Goal: Task Accomplishment & Management: Complete application form

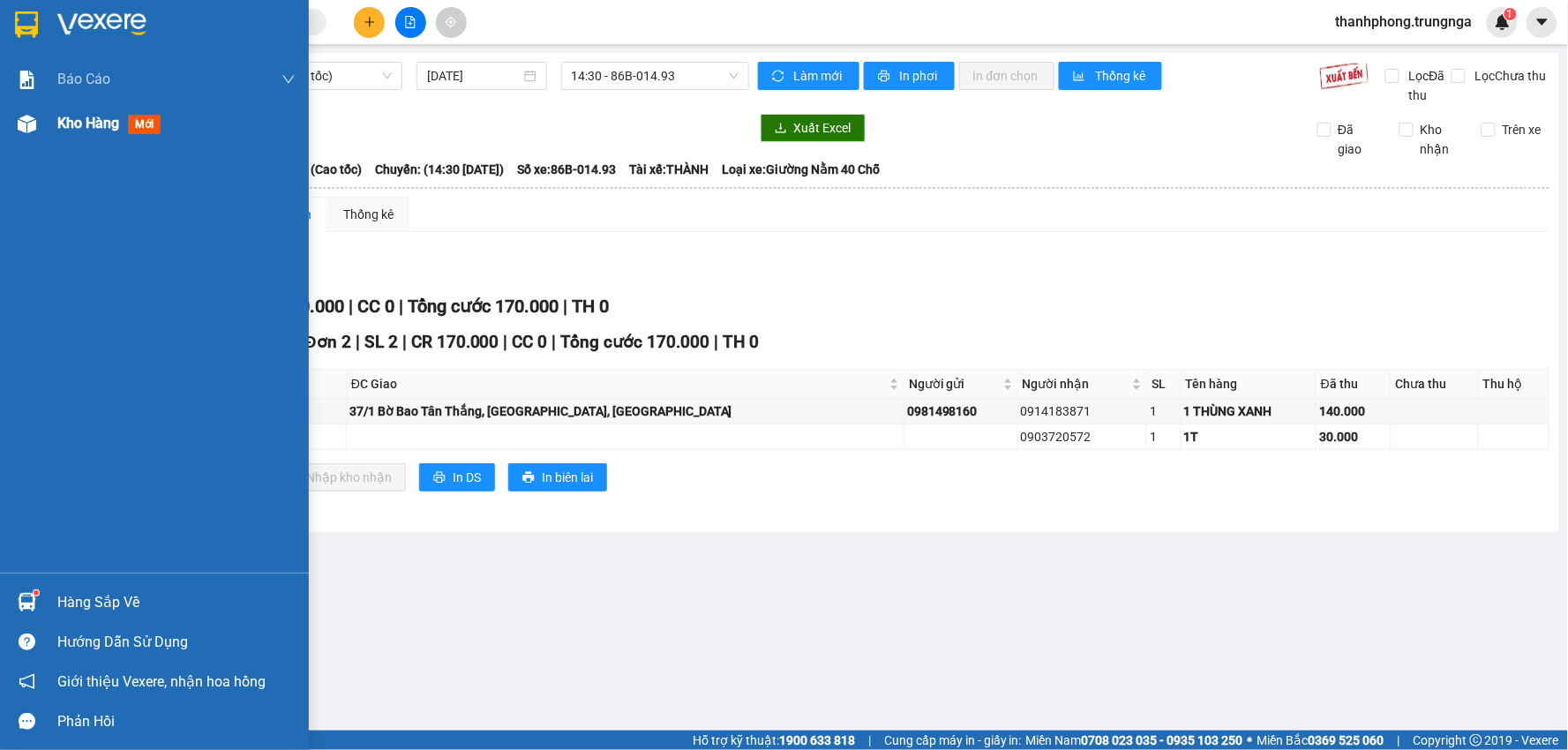
click at [76, 122] on span "Kho hàng" at bounding box center [88, 123] width 61 height 17
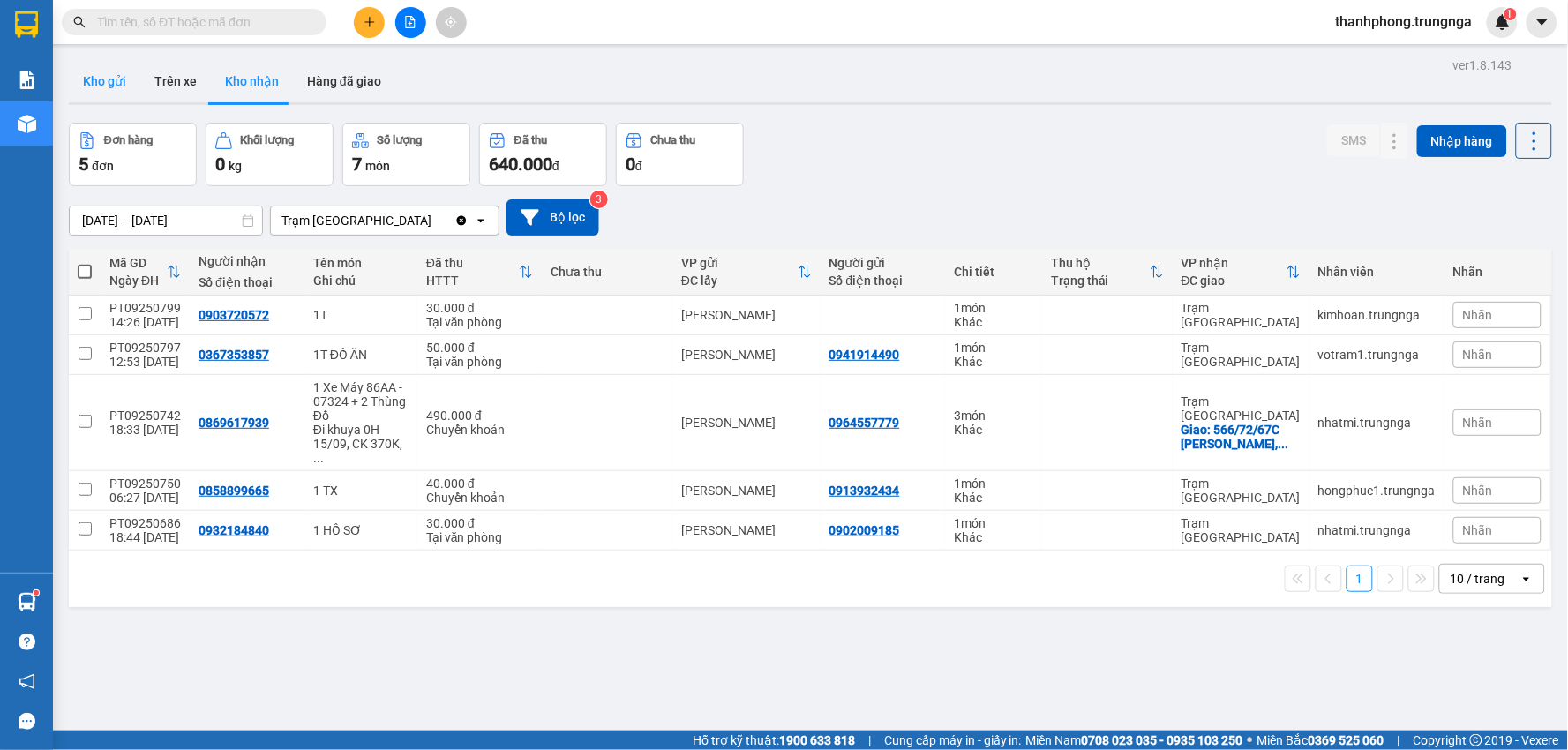
click at [90, 67] on button "Kho gửi" at bounding box center [104, 81] width 71 height 43
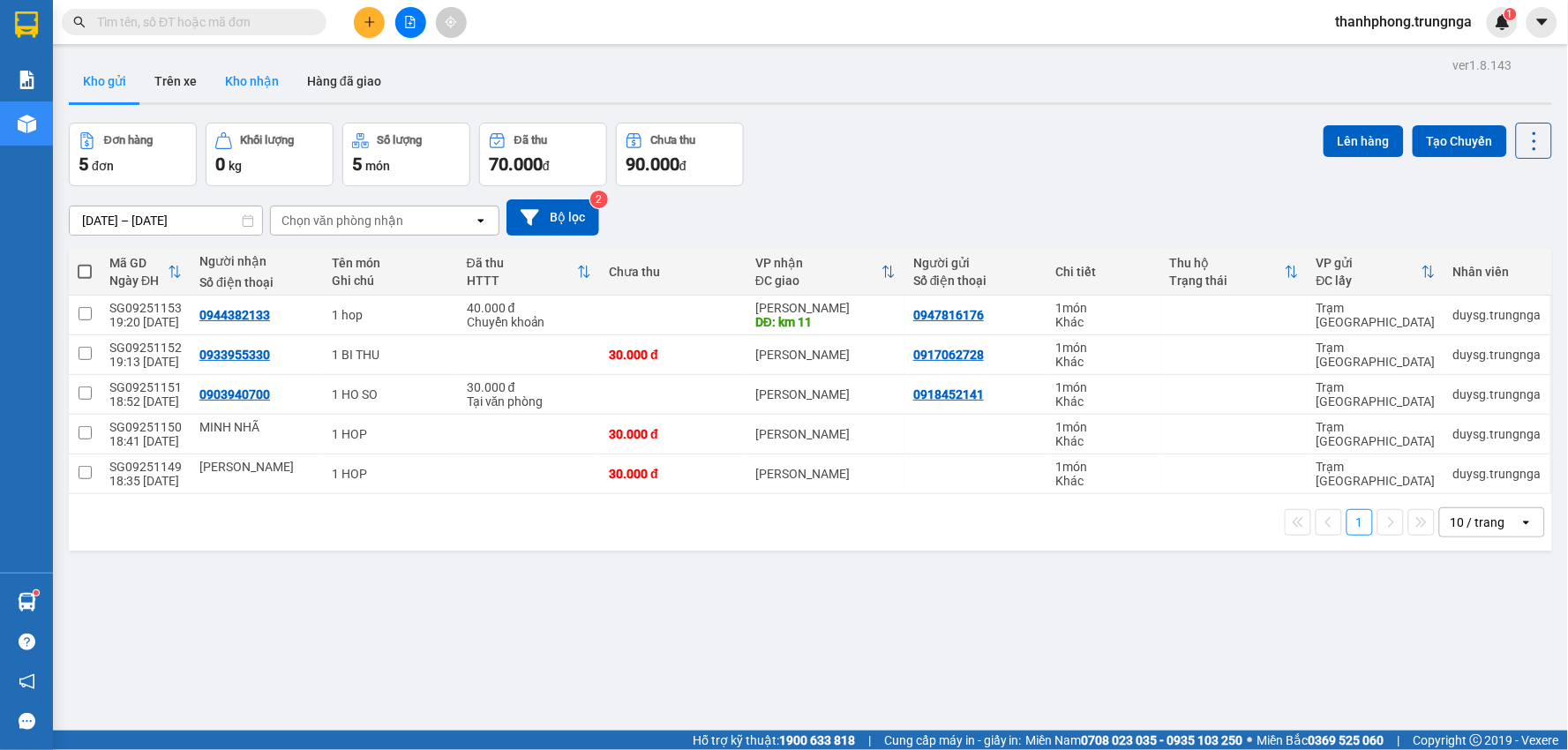
click at [244, 77] on button "Kho nhận" at bounding box center [251, 81] width 82 height 43
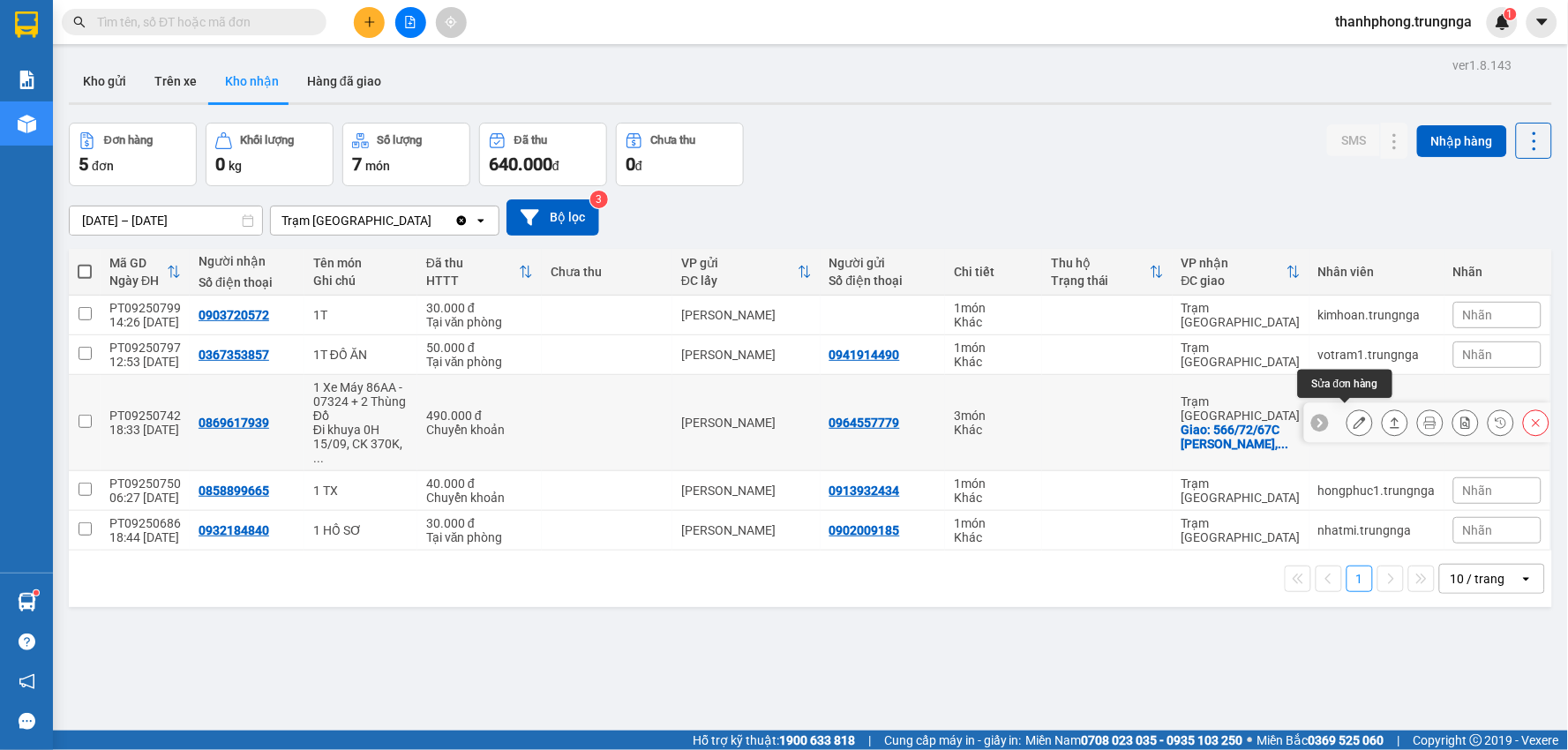
click at [1354, 417] on icon at bounding box center [1360, 423] width 13 height 13
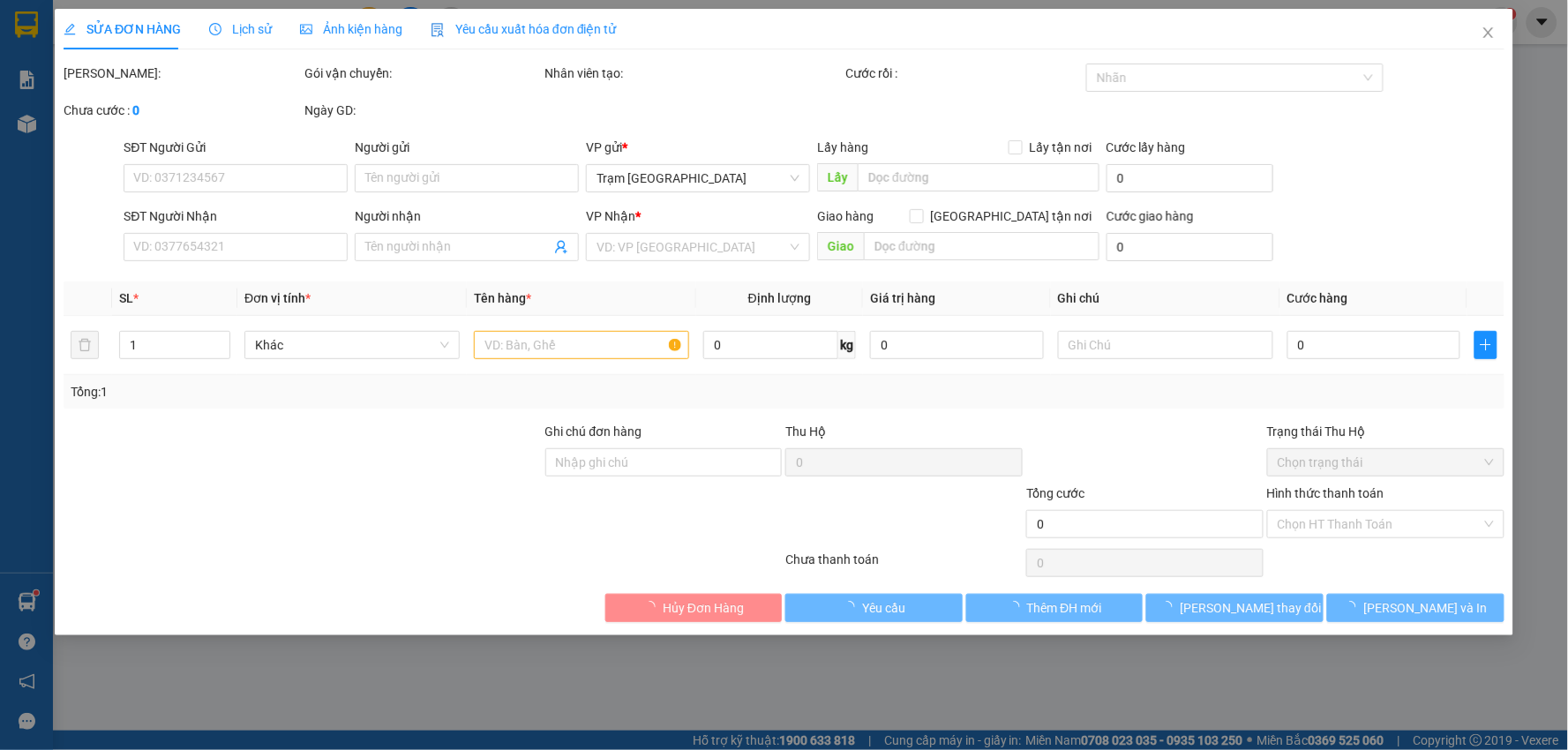
type input "0964557779"
type input "0869617939"
checkbox input "true"
type input "566/72/67C [PERSON_NAME], P.5, Gò Vấp"
type input "490.000"
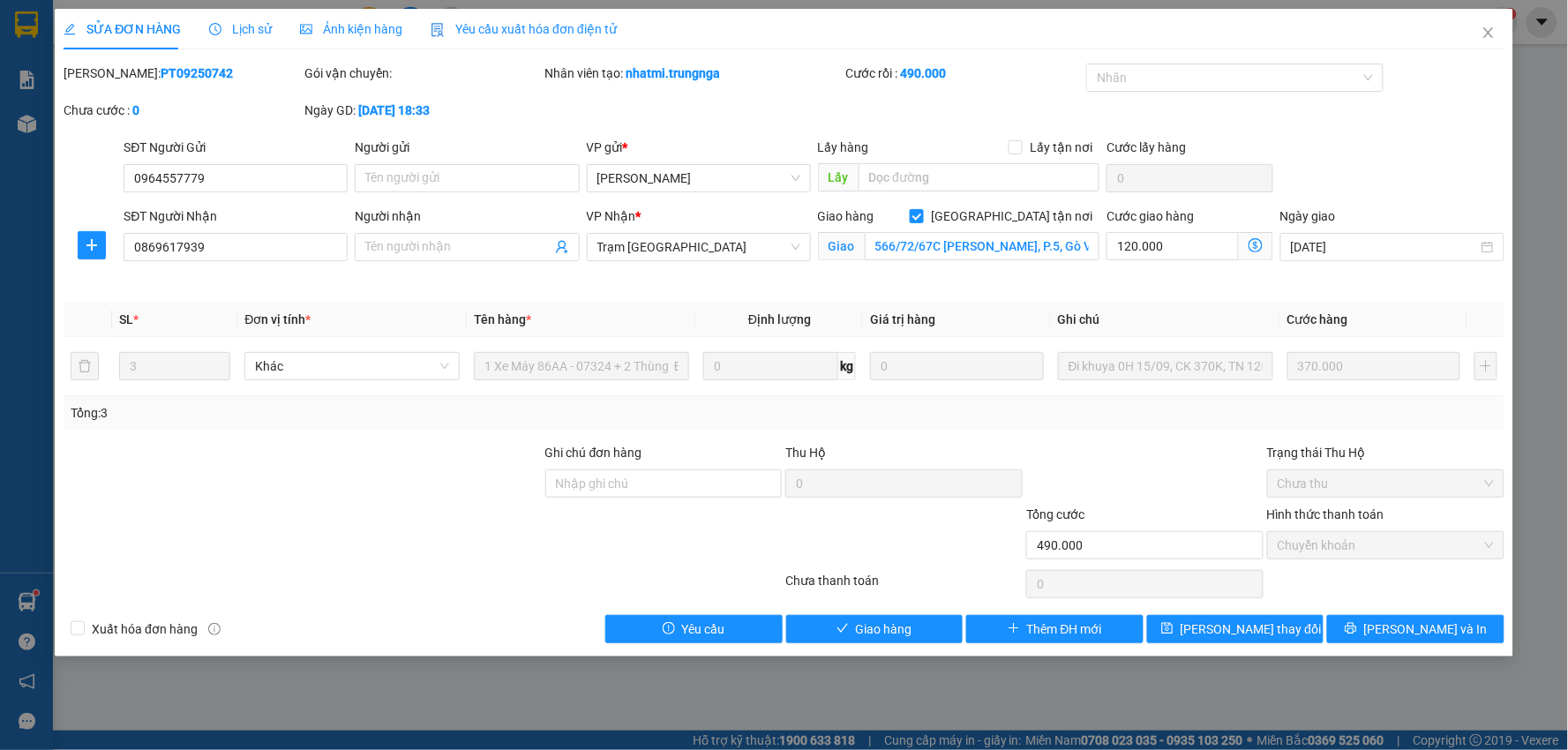
click at [1554, 320] on div "SỬA ĐƠN HÀNG Lịch sử Ảnh kiện hàng Yêu cầu xuất hóa đơn điện tử Total Paid Fee …" at bounding box center [784, 375] width 1568 height 750
click at [1487, 36] on icon "close" at bounding box center [1488, 33] width 10 height 11
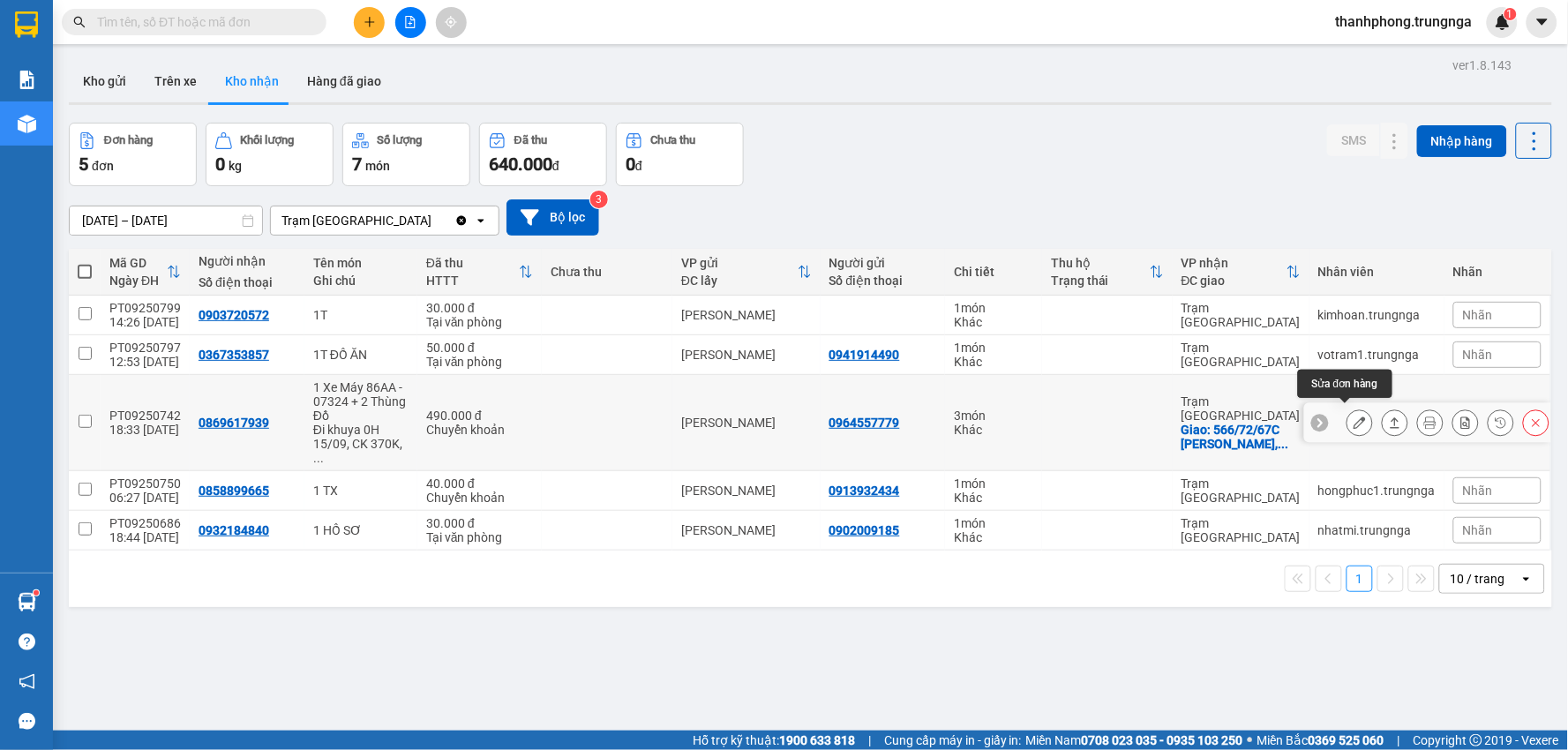
click at [1354, 417] on icon at bounding box center [1360, 423] width 13 height 13
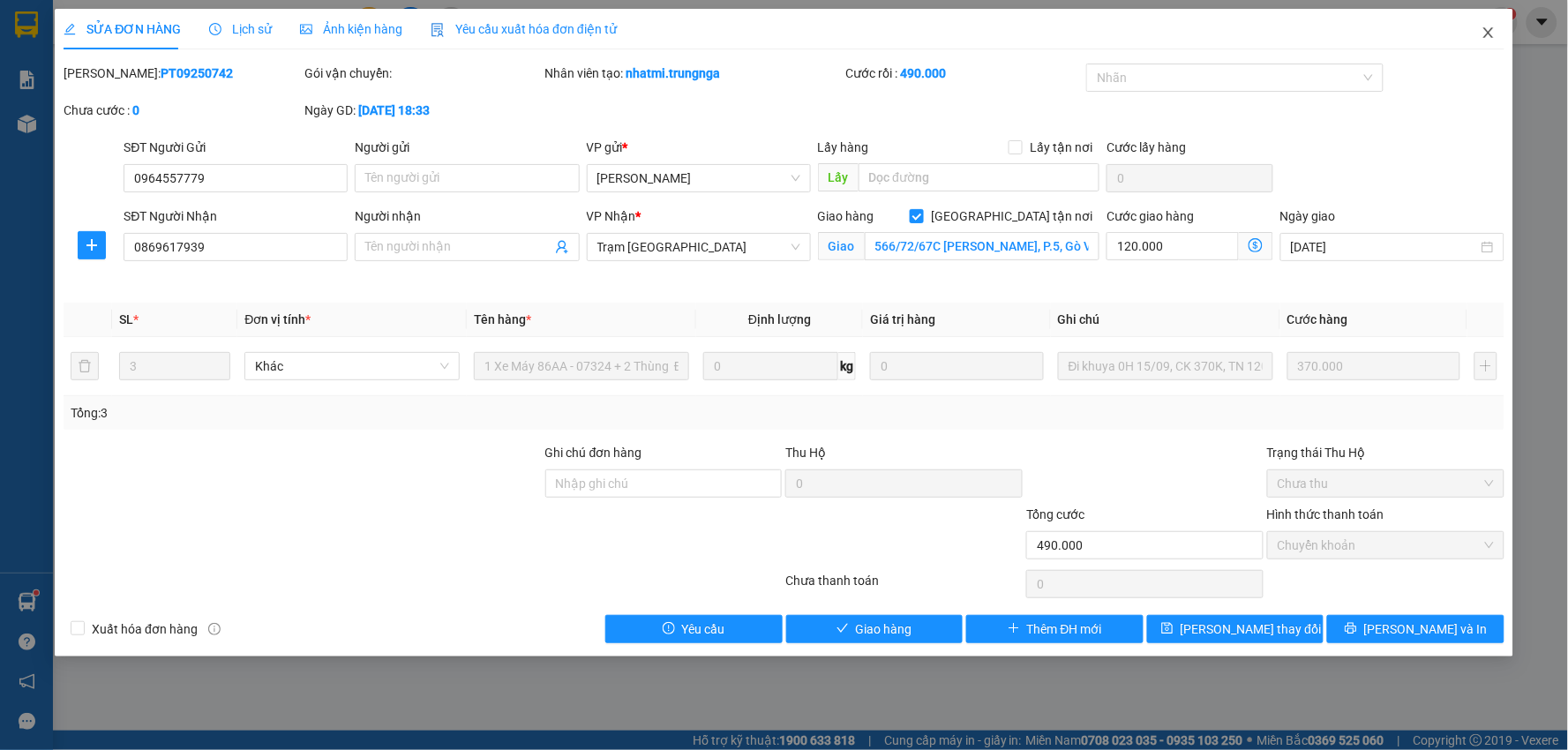
click at [1494, 23] on span "Close" at bounding box center [1488, 33] width 50 height 50
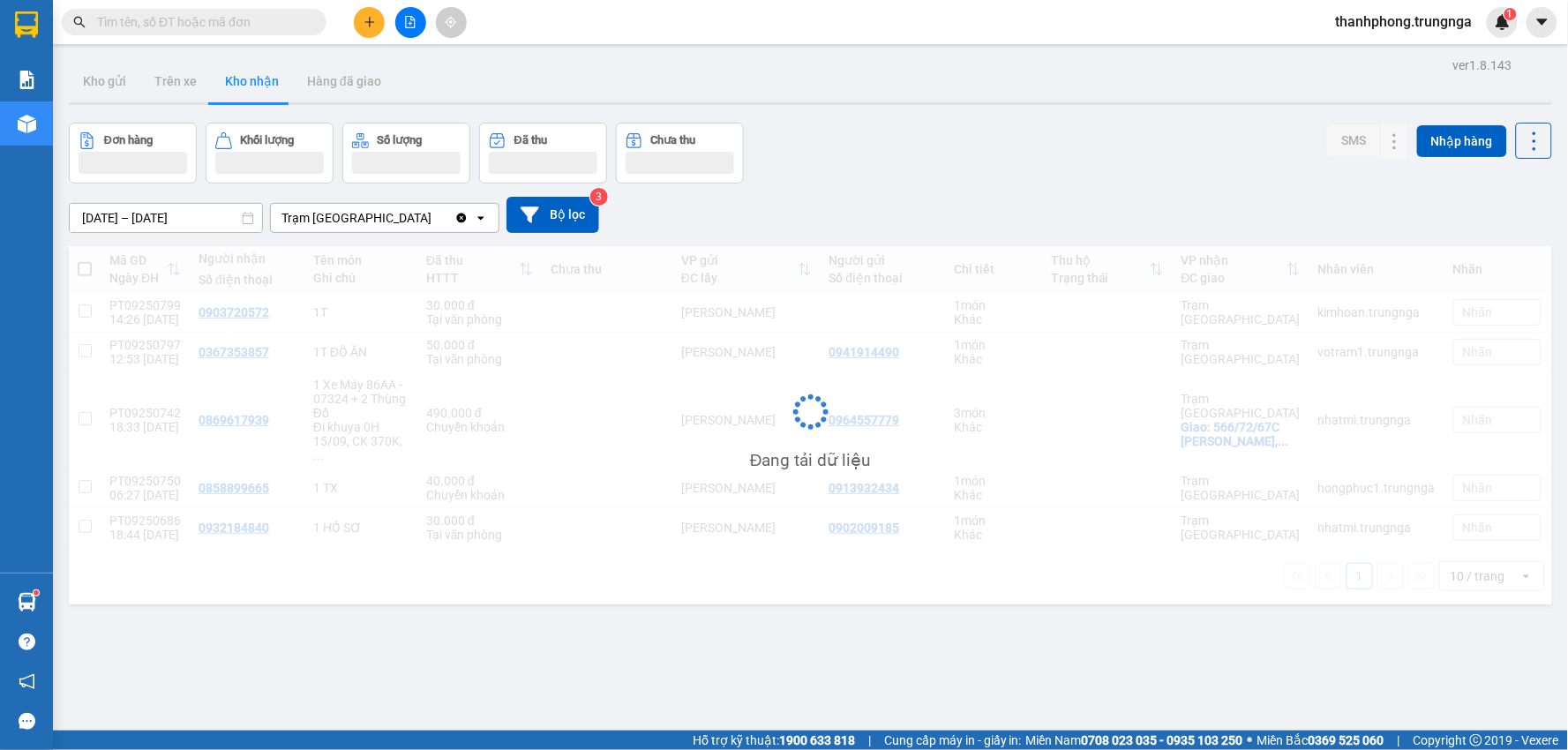
click at [1485, 32] on span "thanhphong.trungnga" at bounding box center [1404, 22] width 165 height 22
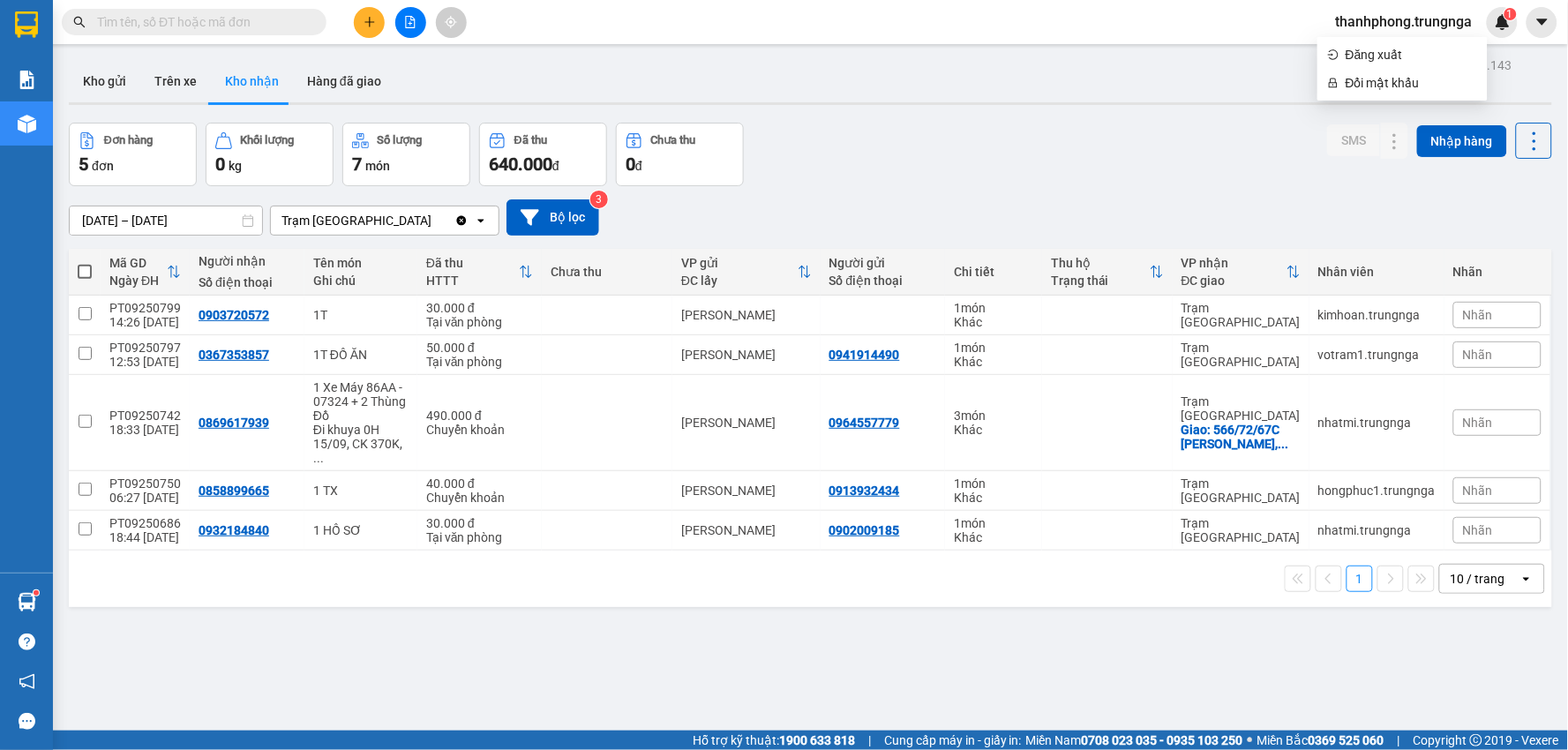
click at [256, 27] on input "text" at bounding box center [201, 22] width 208 height 19
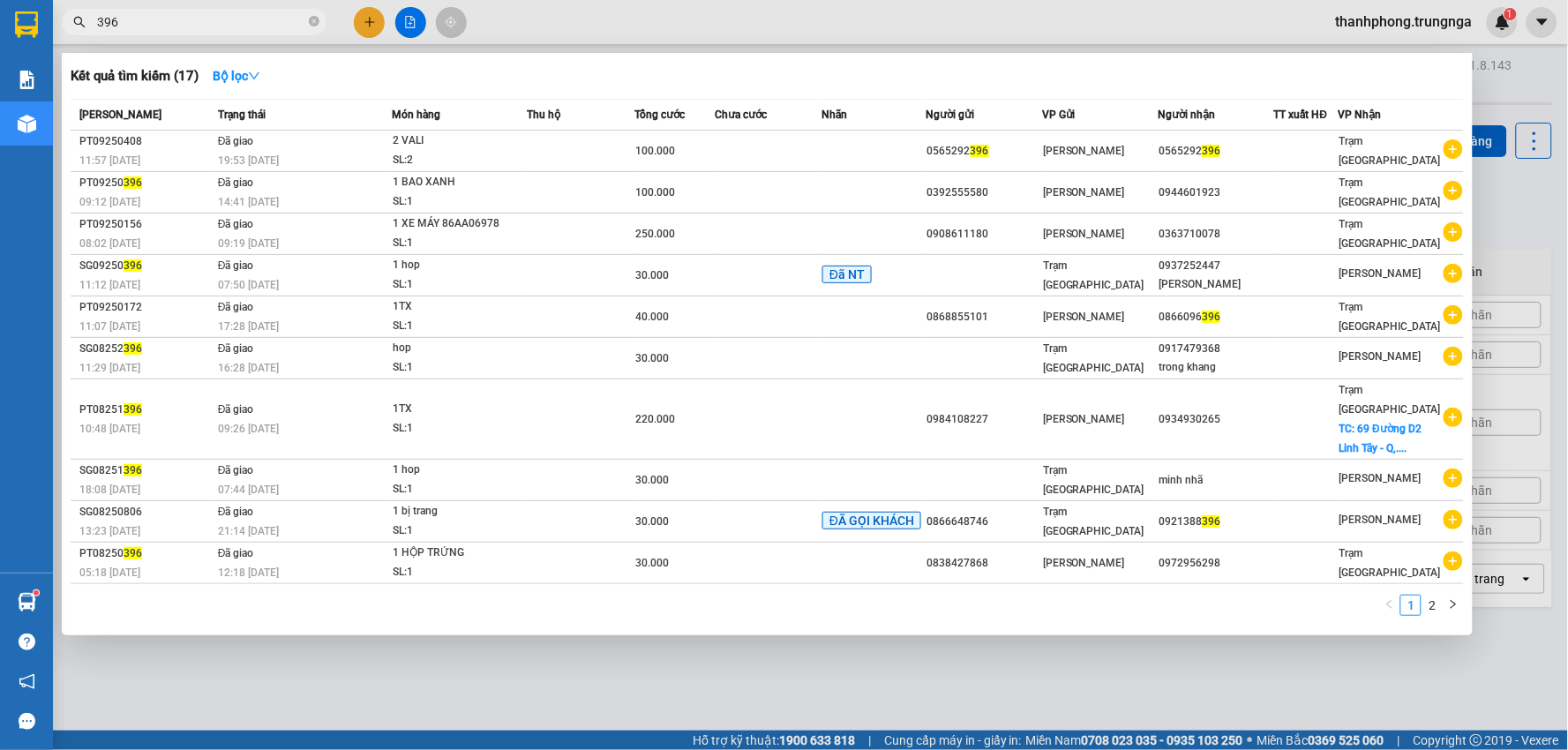
type input "396"
click at [1528, 235] on div at bounding box center [784, 375] width 1568 height 750
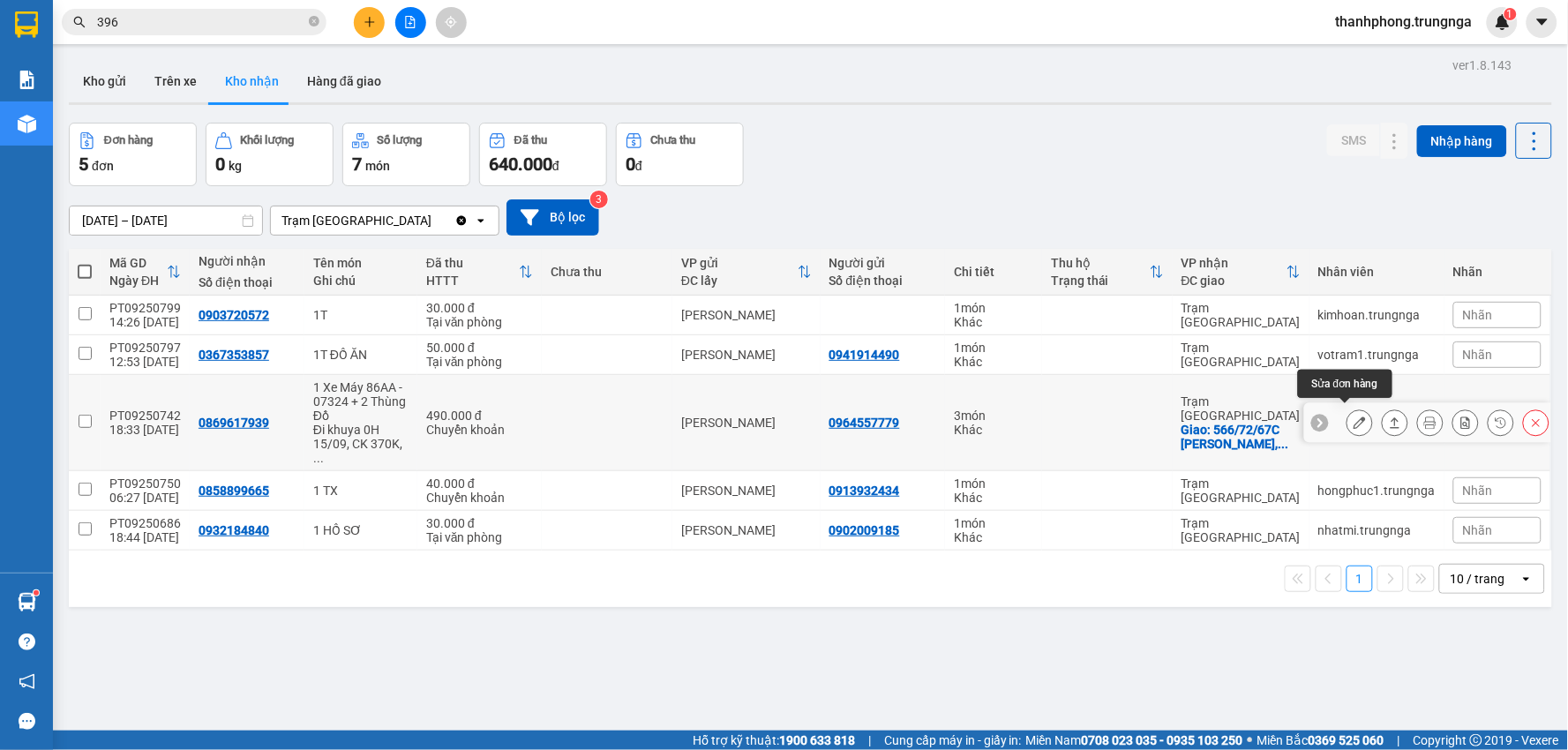
click at [1354, 417] on icon at bounding box center [1360, 423] width 13 height 13
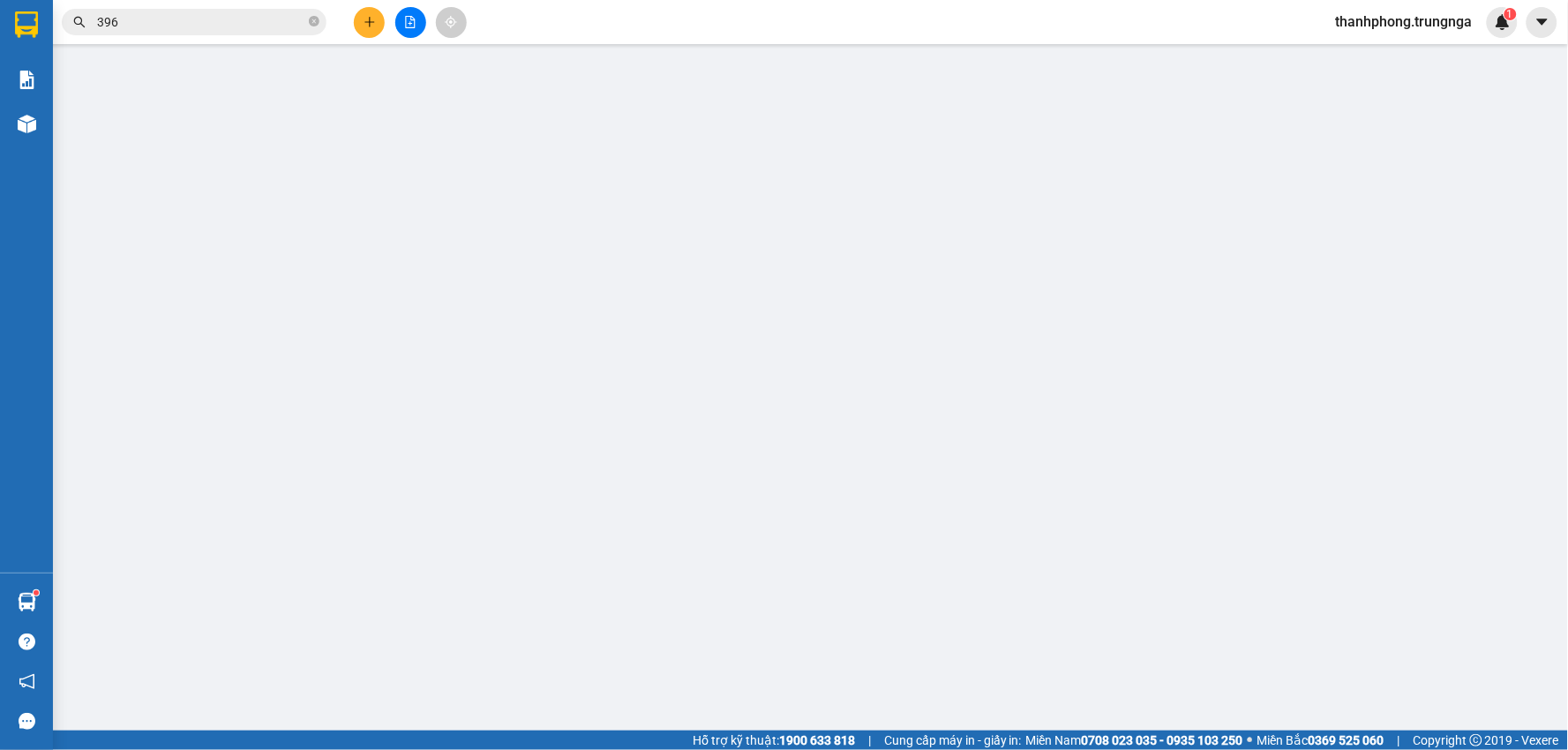
type input "0964557779"
type input "0869617939"
checkbox input "true"
type input "566/72/67C [PERSON_NAME], P.5, Gò Vấp"
type input "490.000"
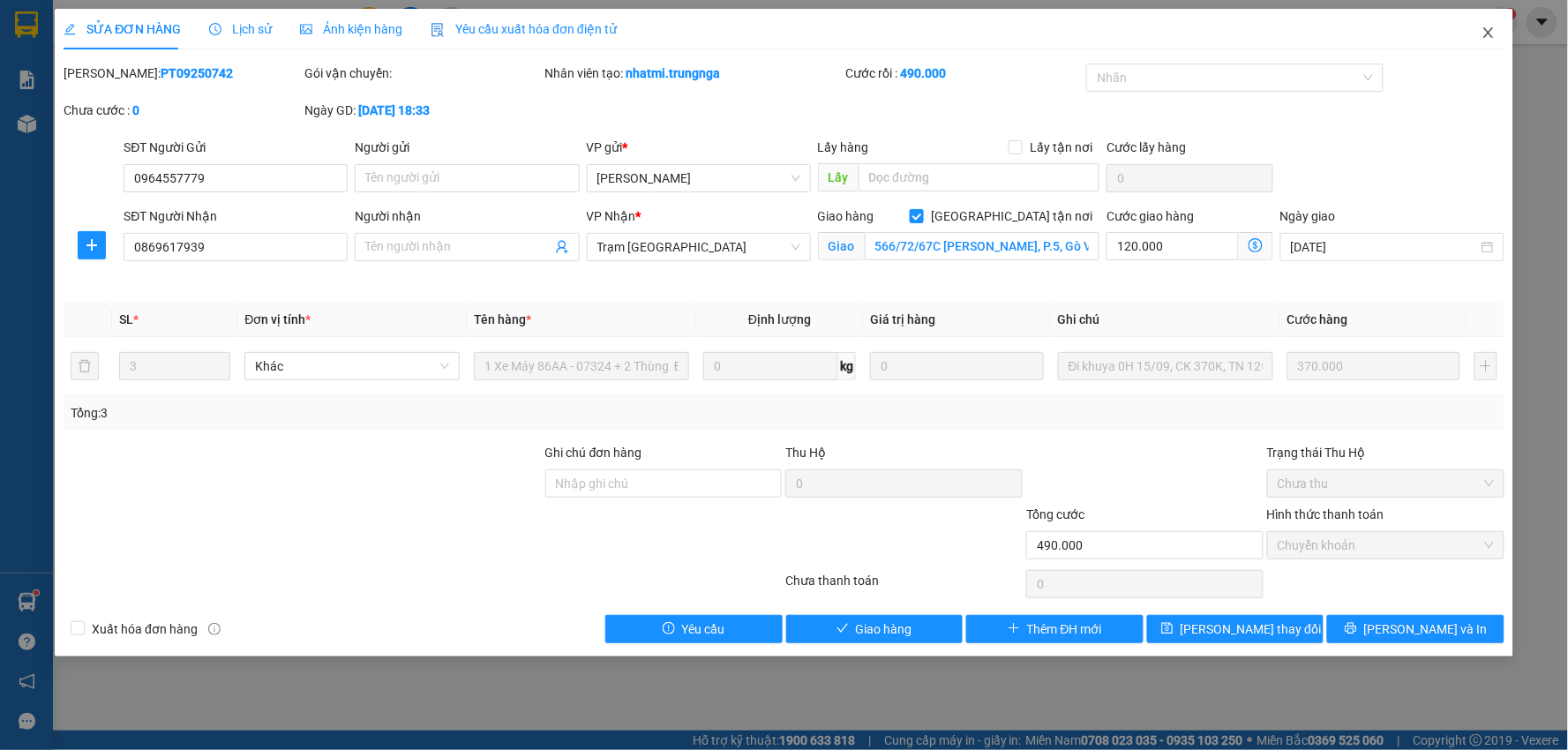
click at [1496, 30] on span "Close" at bounding box center [1488, 33] width 50 height 50
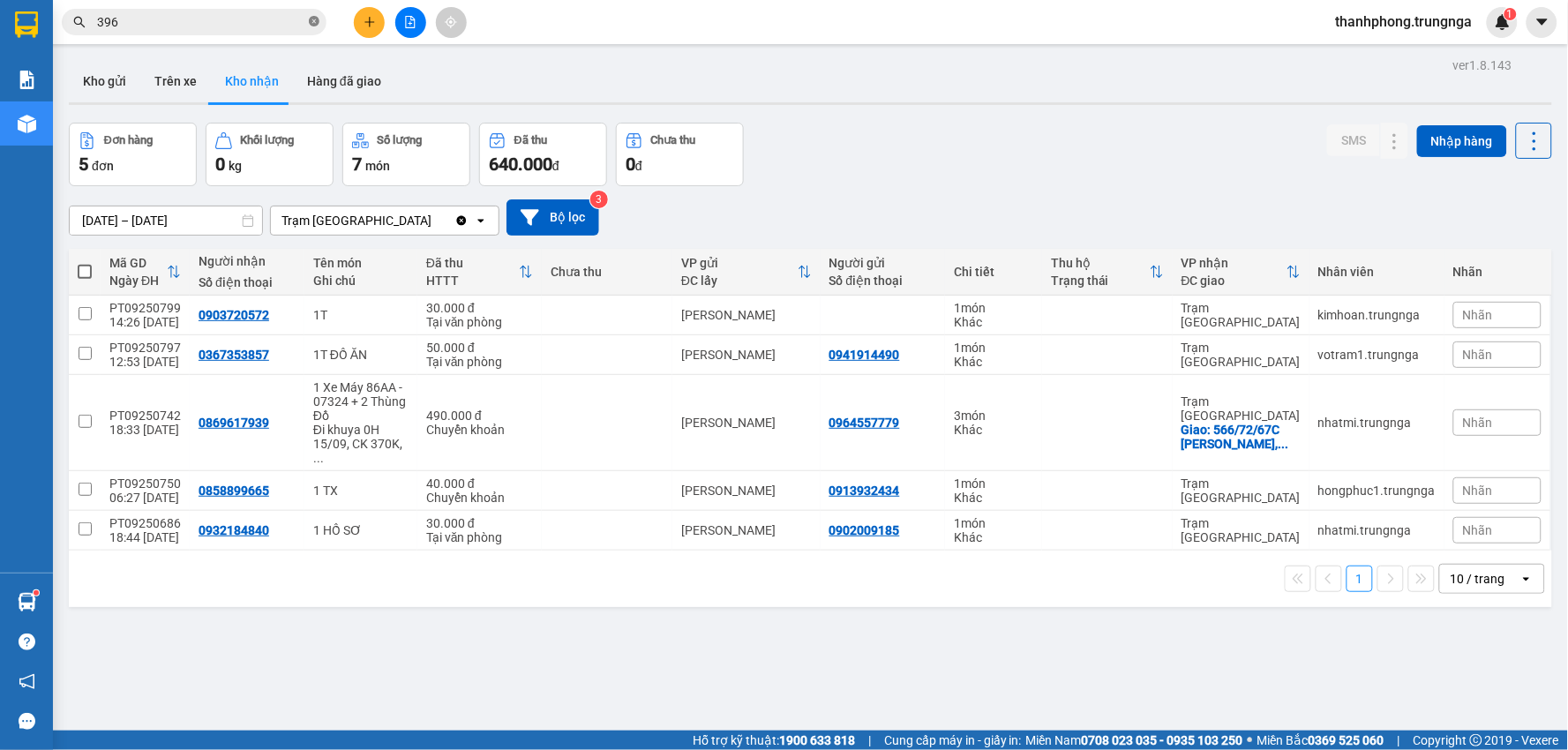
click at [317, 18] on icon "close-circle" at bounding box center [314, 22] width 11 height 11
click at [117, 77] on button "Kho gửi" at bounding box center [104, 81] width 71 height 43
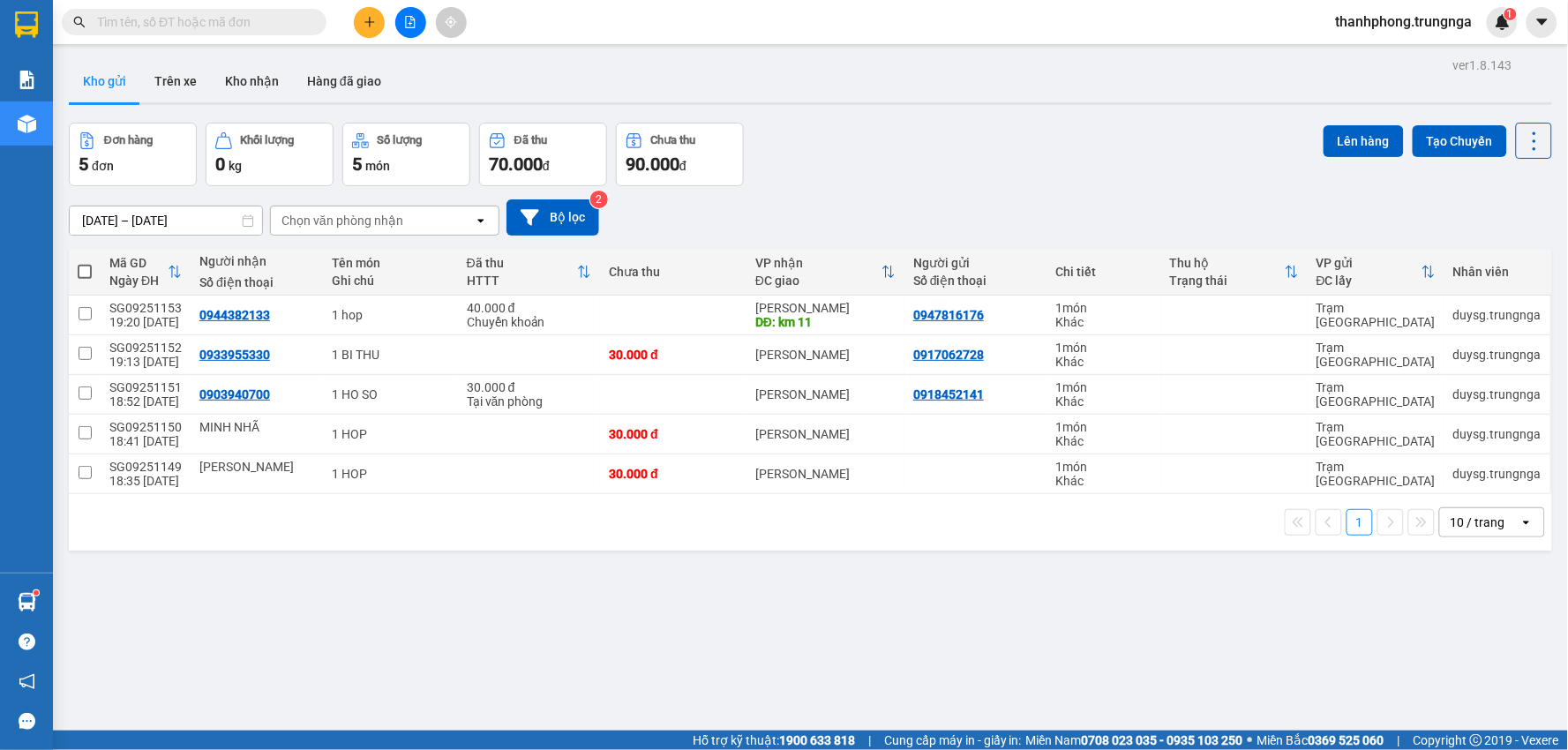
click at [382, 20] on button at bounding box center [369, 23] width 31 height 31
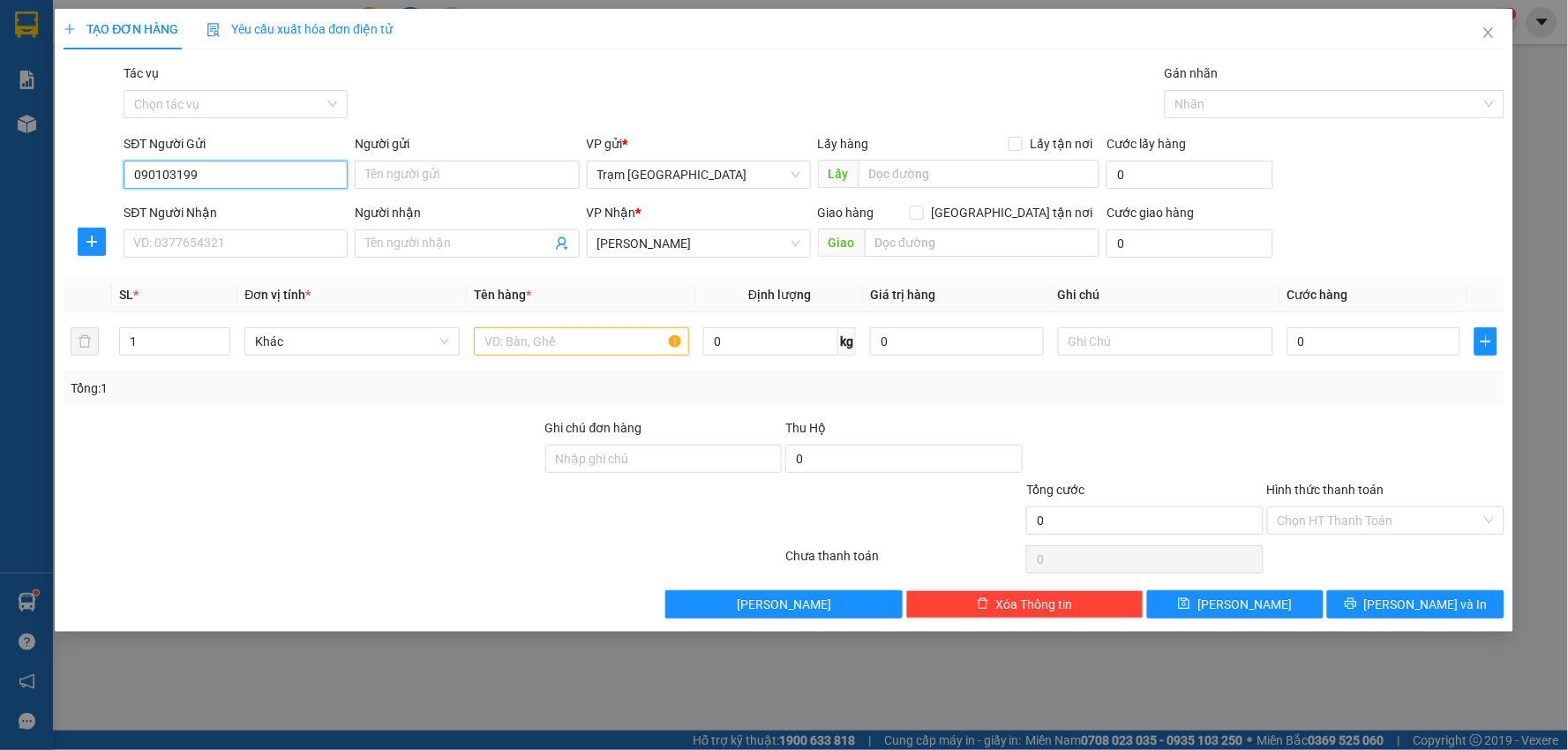
type input "0901031995"
drag, startPoint x: 256, startPoint y: 178, endPoint x: 95, endPoint y: 175, distance: 161.0
click at [95, 175] on div "SĐT Người Gửi 0901031995 0901031995 Người gửi Tên người gửi VP gửi * Trạm [GEOG…" at bounding box center [783, 165] width 1444 height 62
paste input "0901031995"
type input "0901031995"
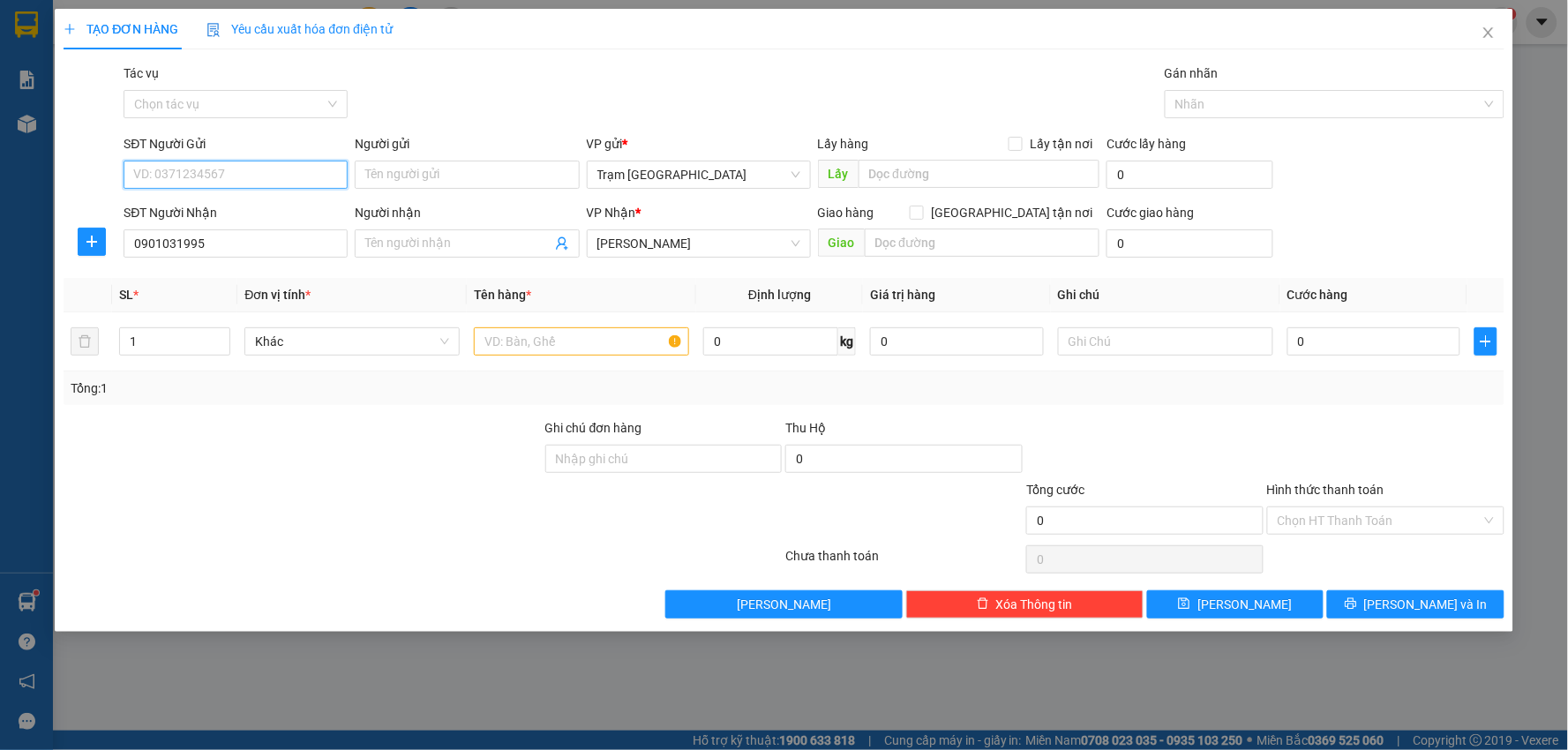
click at [231, 178] on input "SĐT Người Gửi" at bounding box center [236, 175] width 224 height 28
click at [522, 350] on input "text" at bounding box center [581, 341] width 215 height 28
type input "hộp"
click at [1336, 349] on input "0" at bounding box center [1374, 341] width 174 height 28
type input "003"
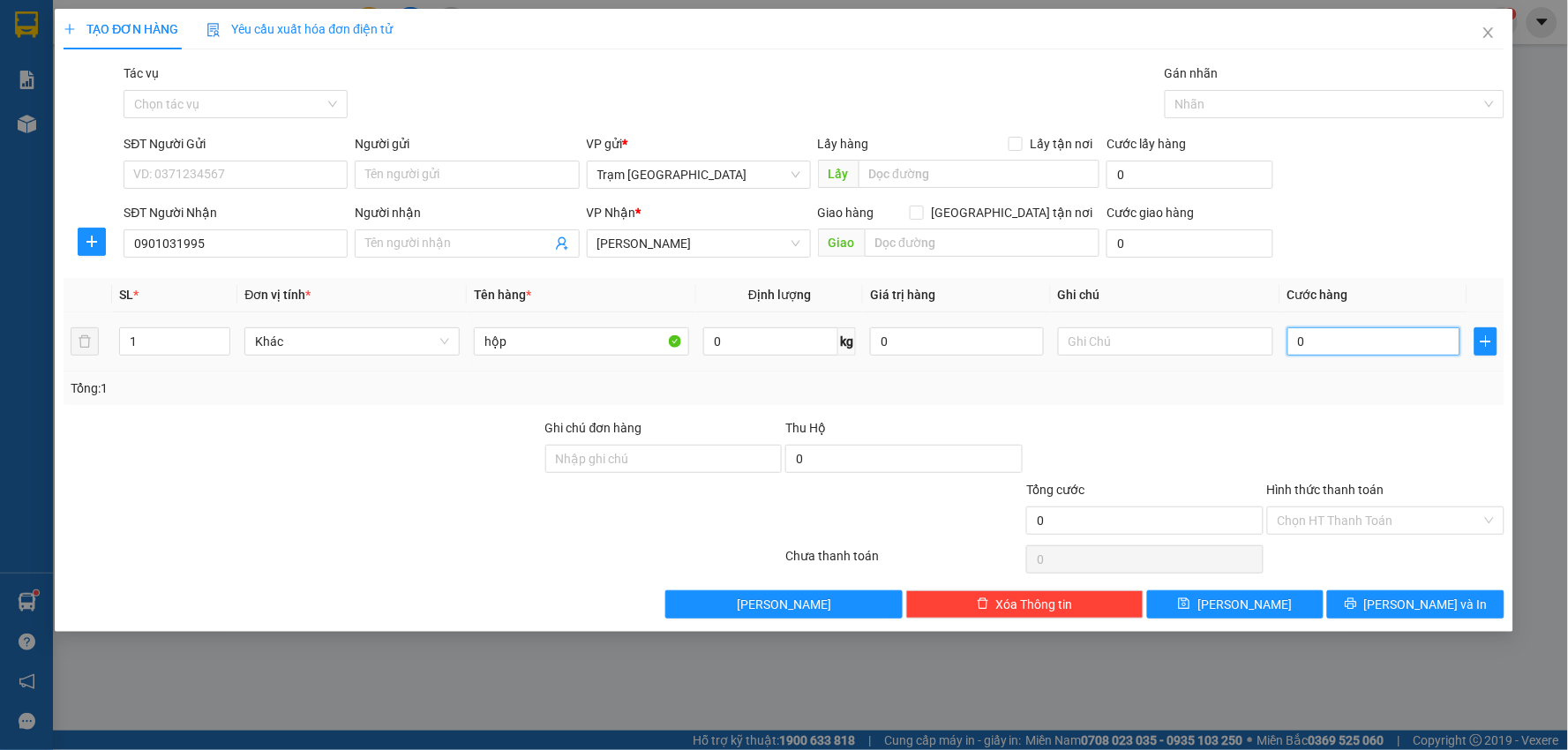
type input "3"
type input "0.030"
type input "30"
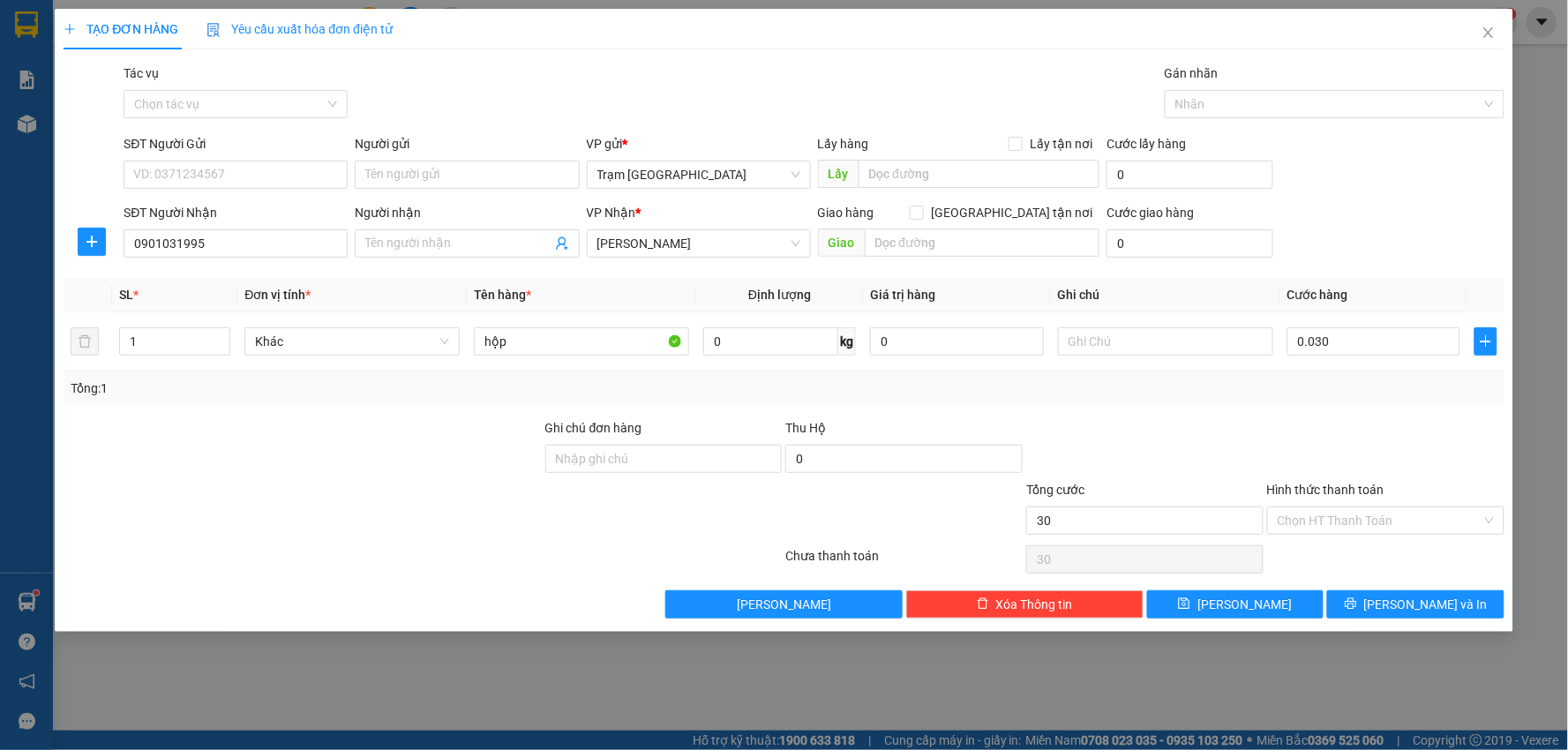
type input "30.000"
click at [1335, 438] on div at bounding box center [1385, 449] width 241 height 62
click at [233, 165] on input "SĐT Người Gửi" at bounding box center [236, 175] width 224 height 28
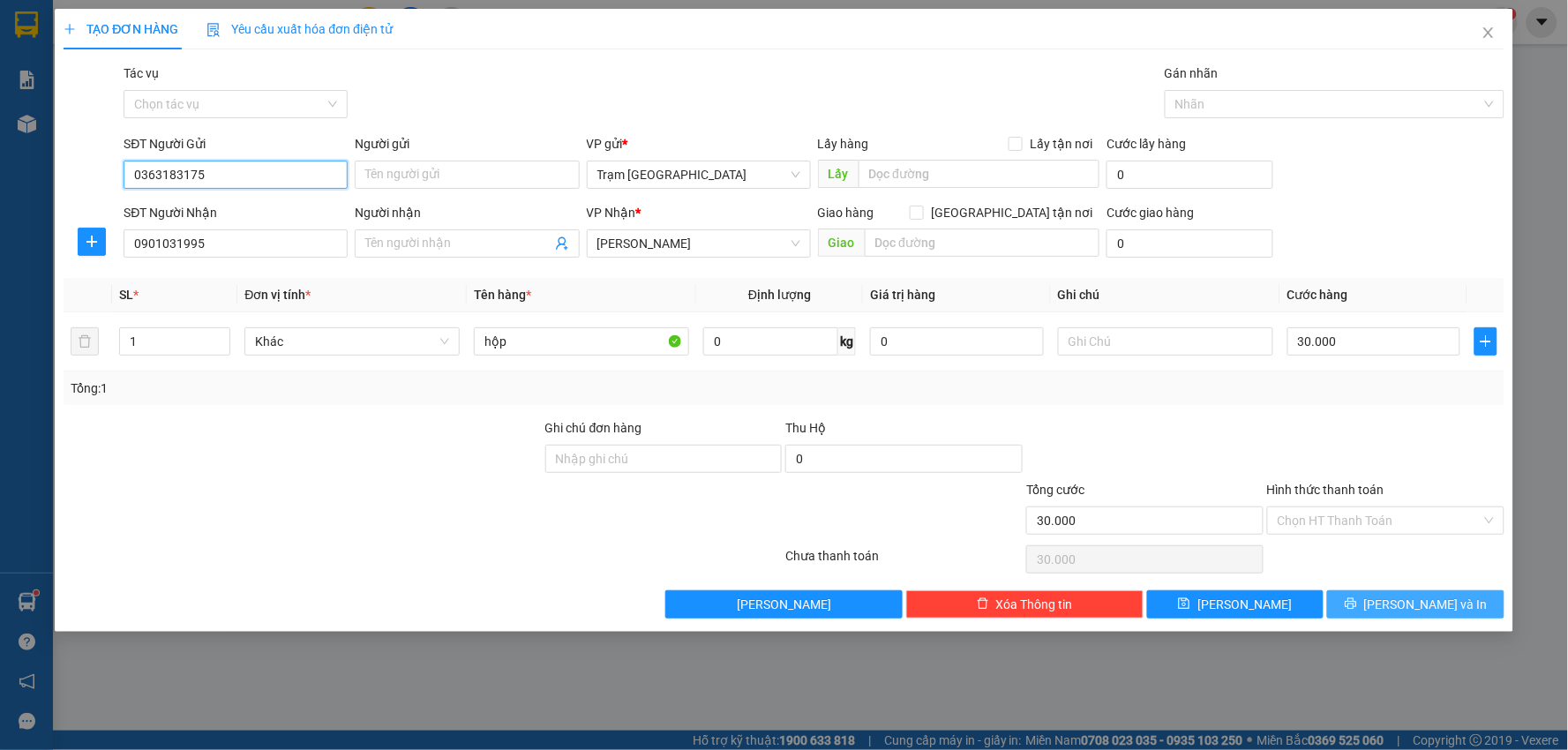
type input "0363183175"
click at [1422, 615] on button "[PERSON_NAME] và In" at bounding box center [1415, 604] width 177 height 28
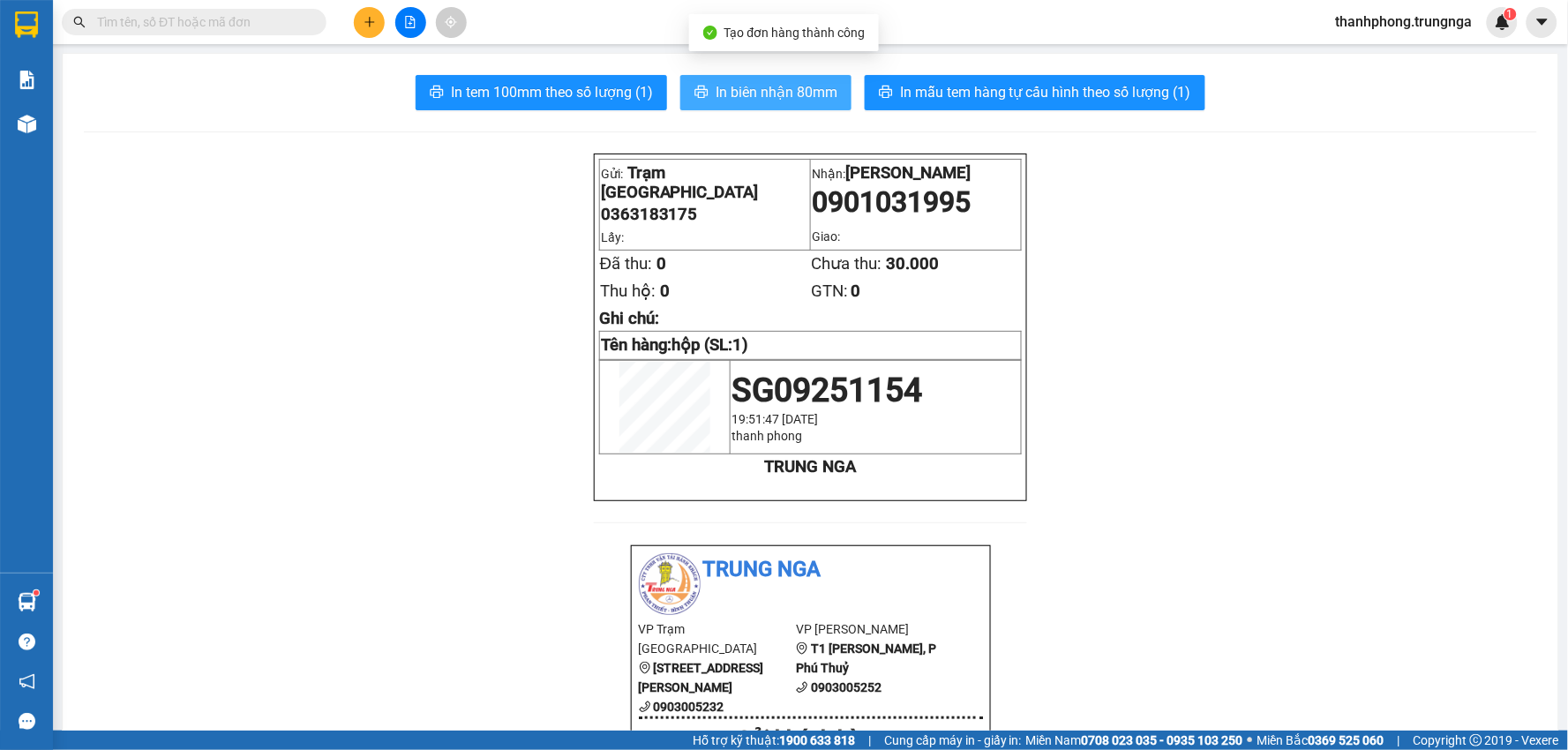
click at [741, 90] on span "In biên nhận 80mm" at bounding box center [776, 92] width 122 height 22
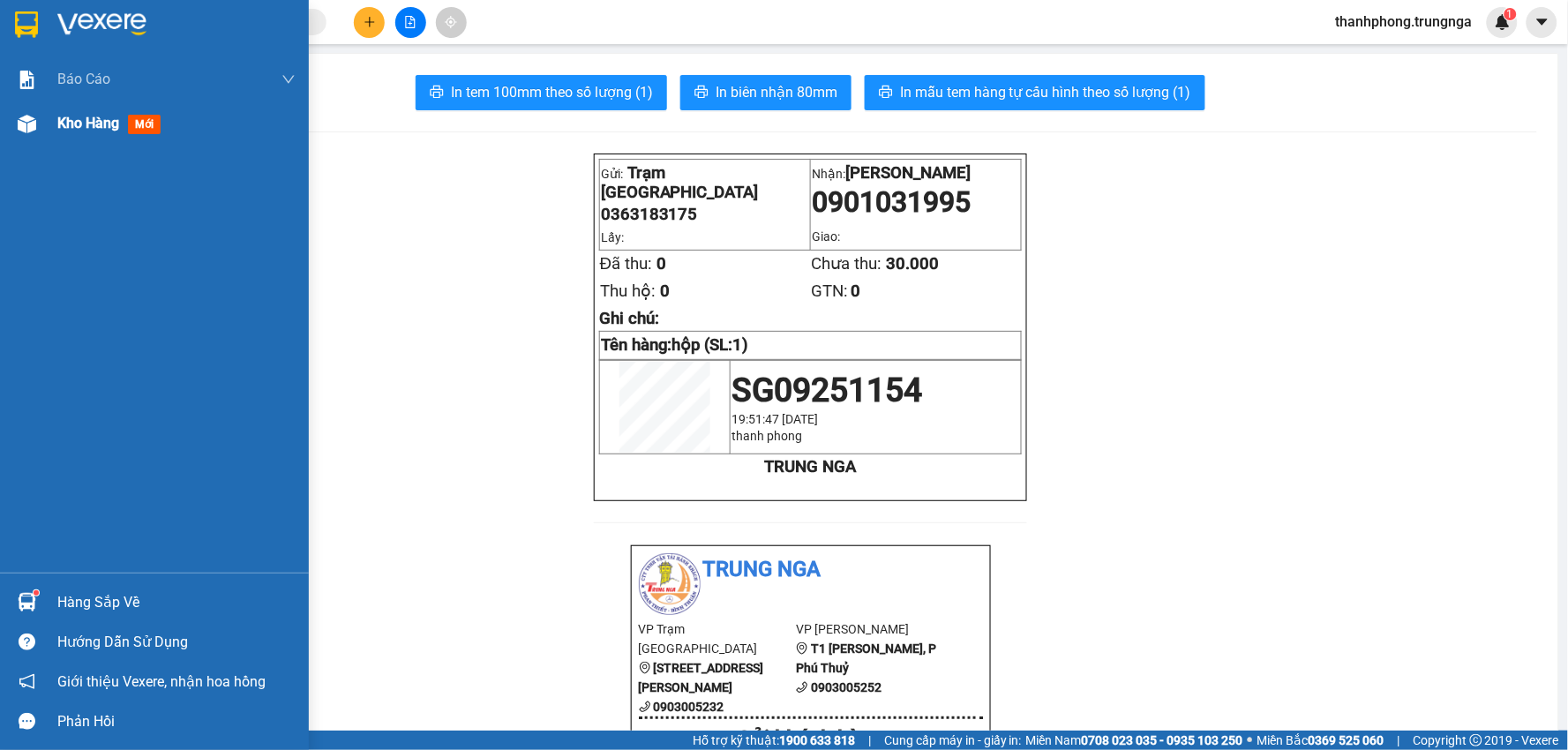
click at [90, 117] on span "Kho hàng" at bounding box center [88, 123] width 61 height 17
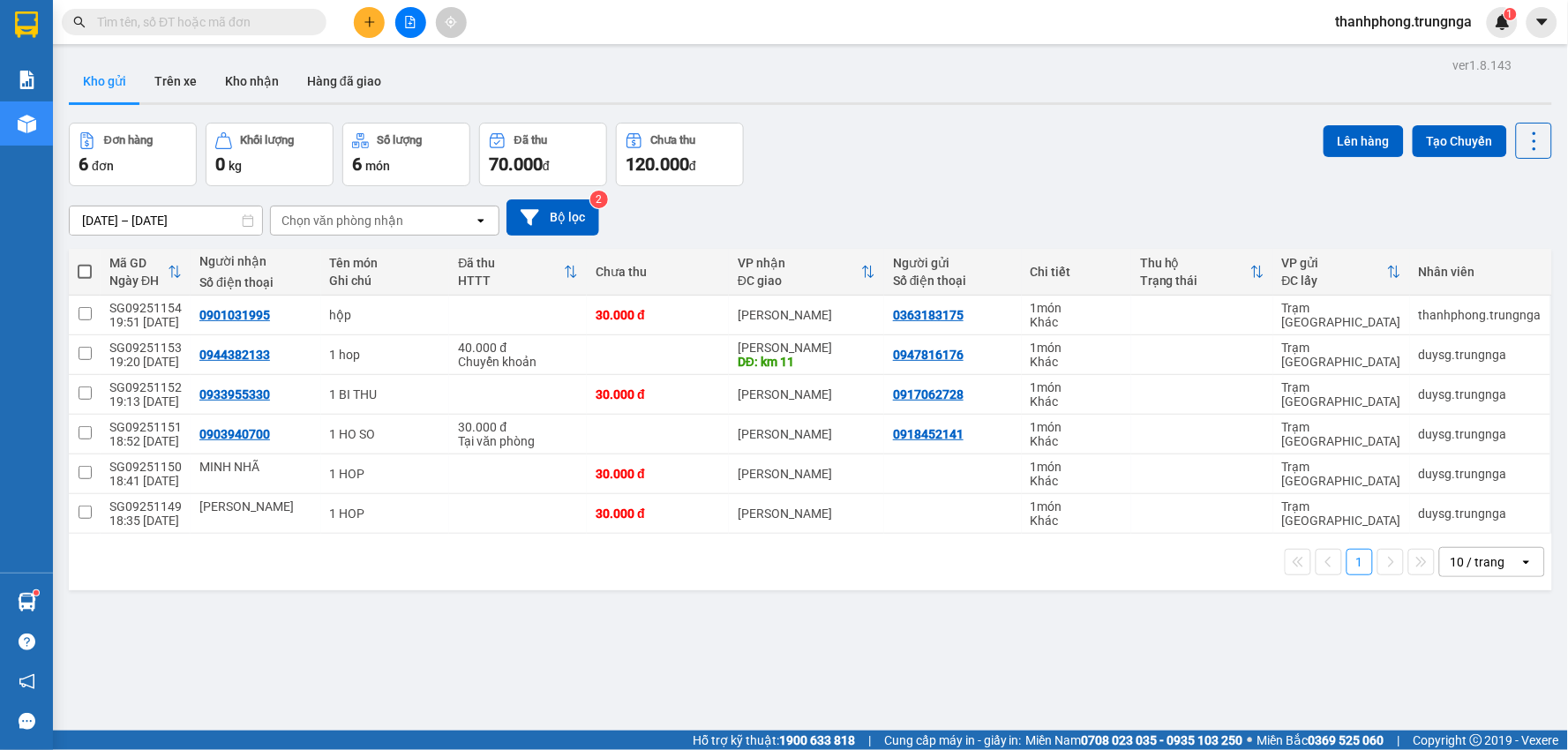
click at [90, 270] on span at bounding box center [85, 272] width 14 height 14
click at [85, 263] on input "checkbox" at bounding box center [85, 263] width 0 height 0
checkbox input "true"
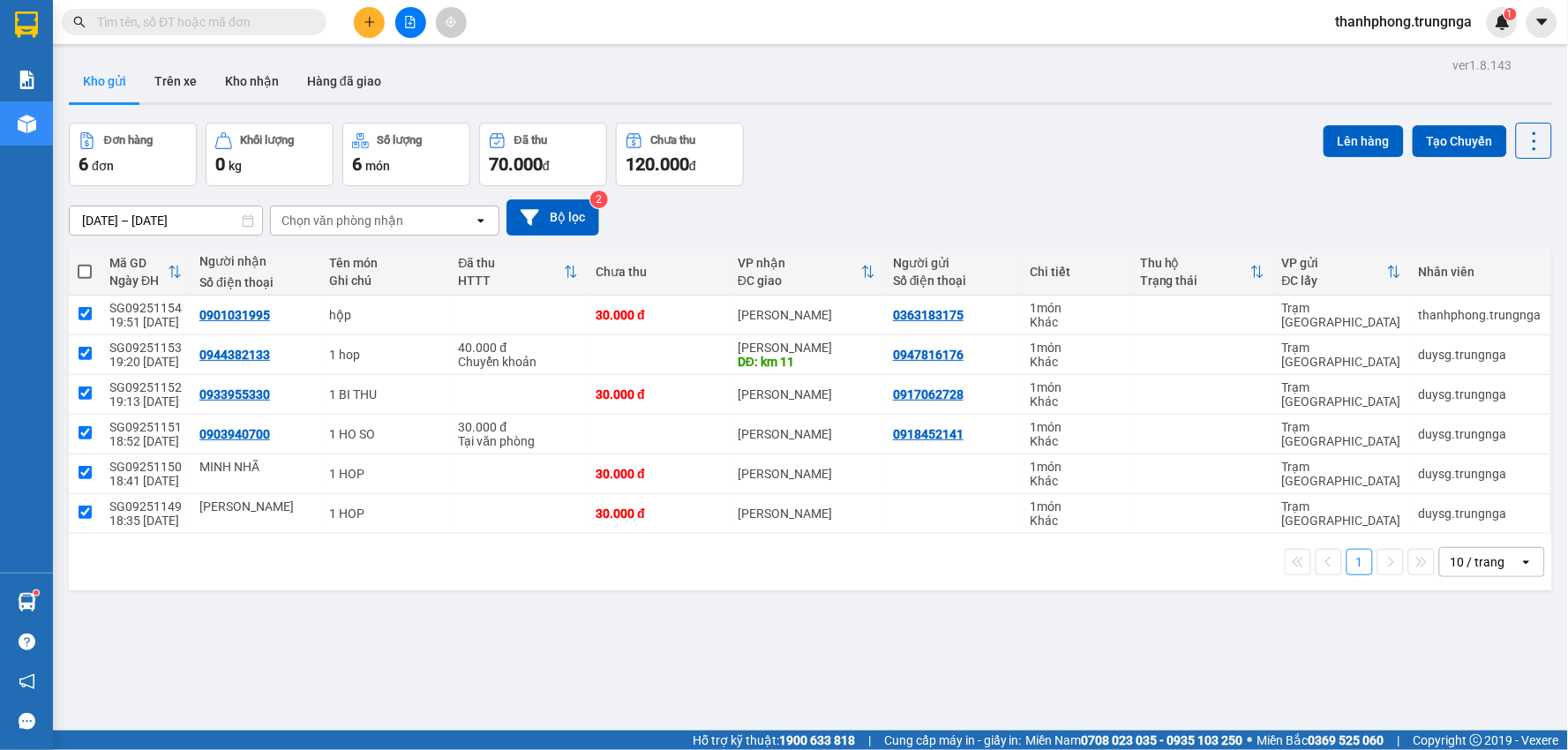
checkbox input "true"
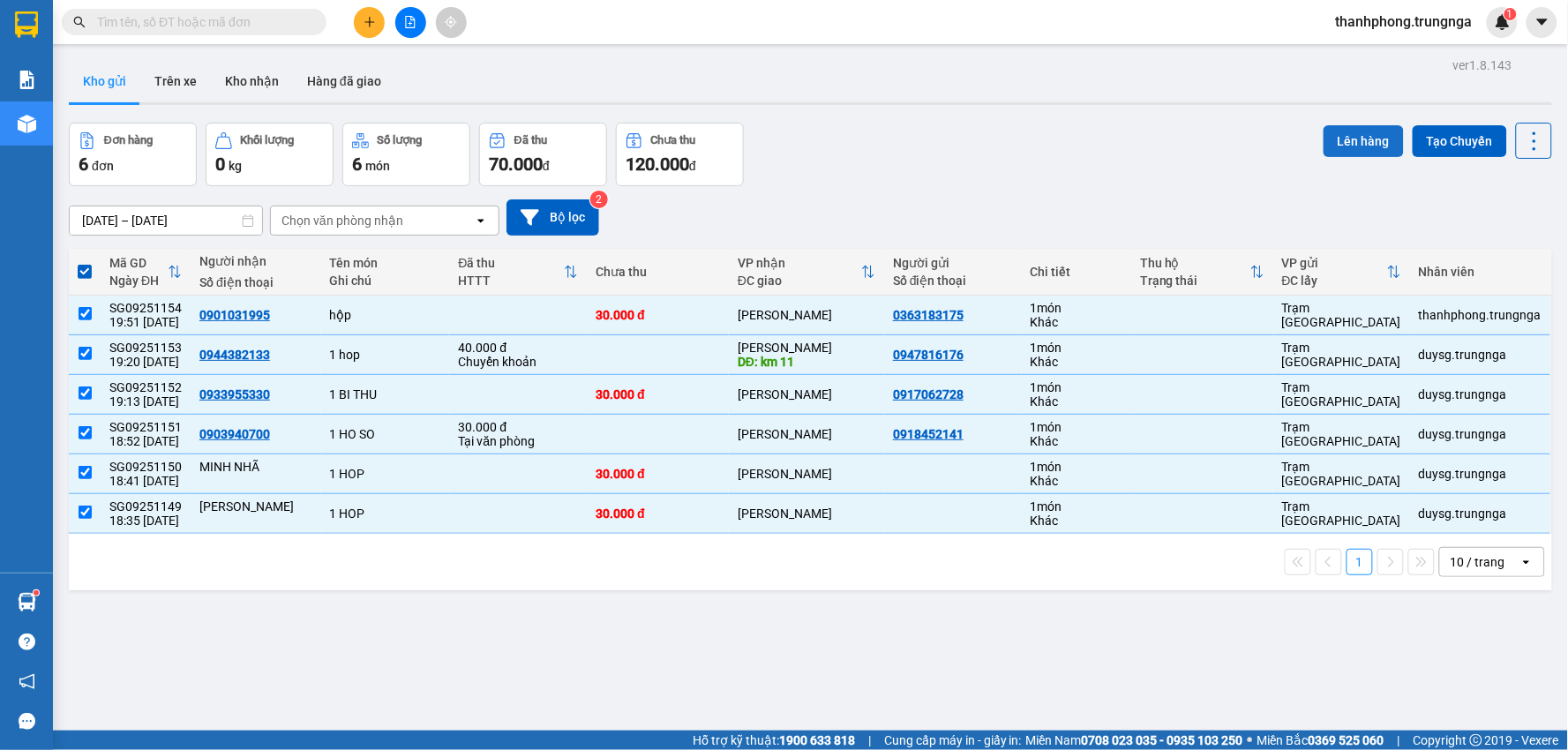
click at [1343, 135] on button "Lên hàng" at bounding box center [1364, 141] width 80 height 32
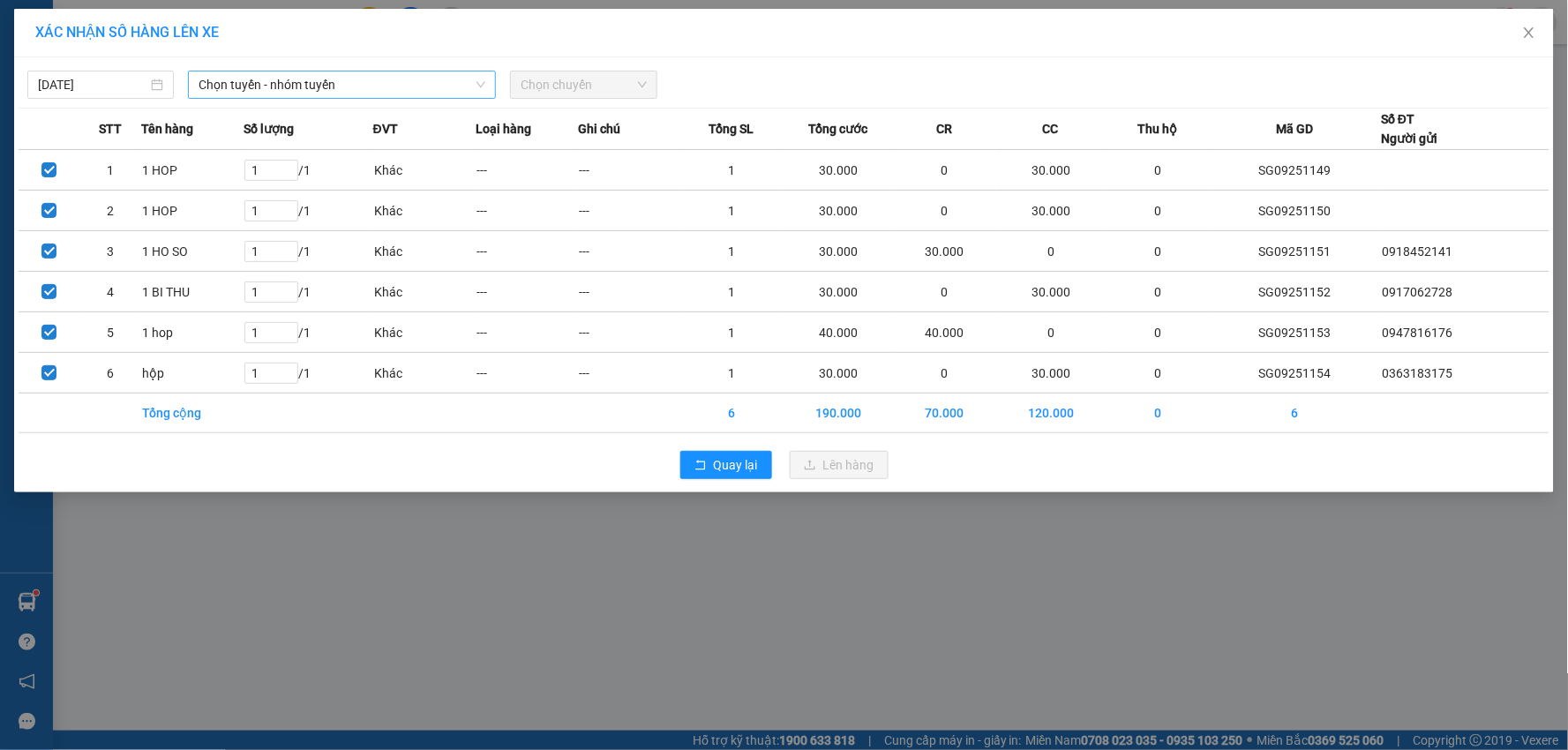
click at [221, 80] on span "Chọn tuyến - nhóm tuyến" at bounding box center [342, 84] width 287 height 26
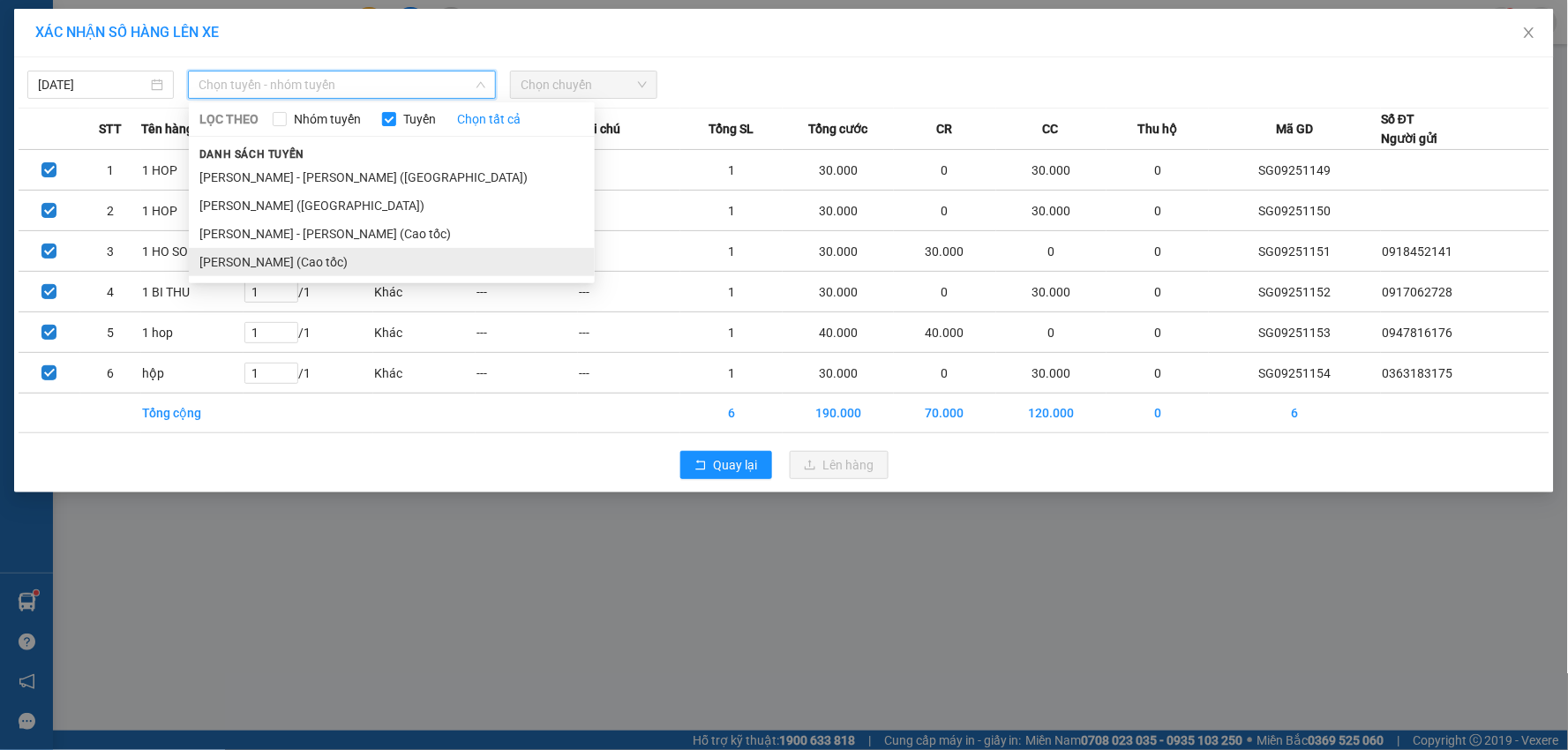
click at [336, 268] on li "[PERSON_NAME] (Cao tốc)" at bounding box center [392, 261] width 406 height 28
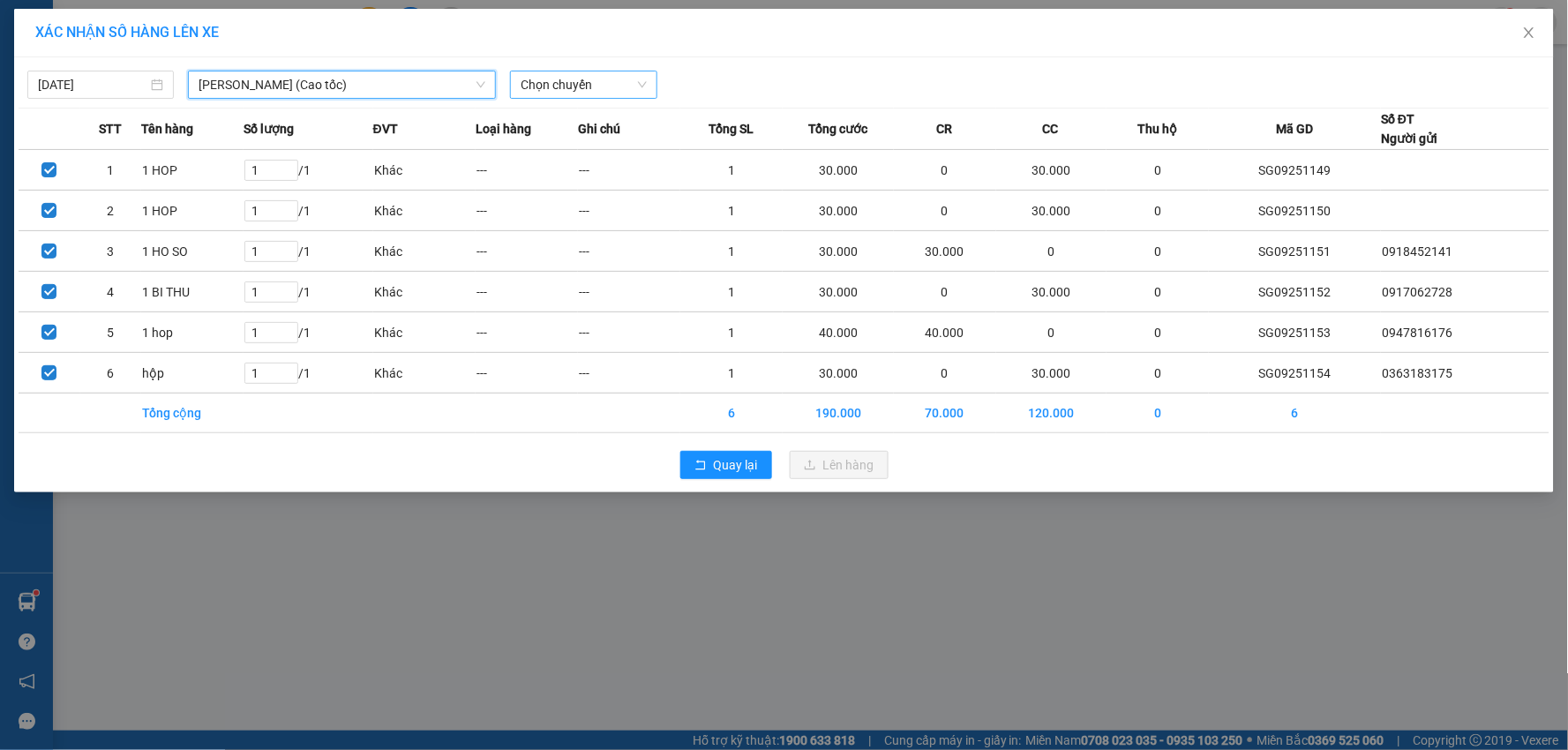
click at [570, 90] on span "Chọn chuyến" at bounding box center [583, 84] width 126 height 26
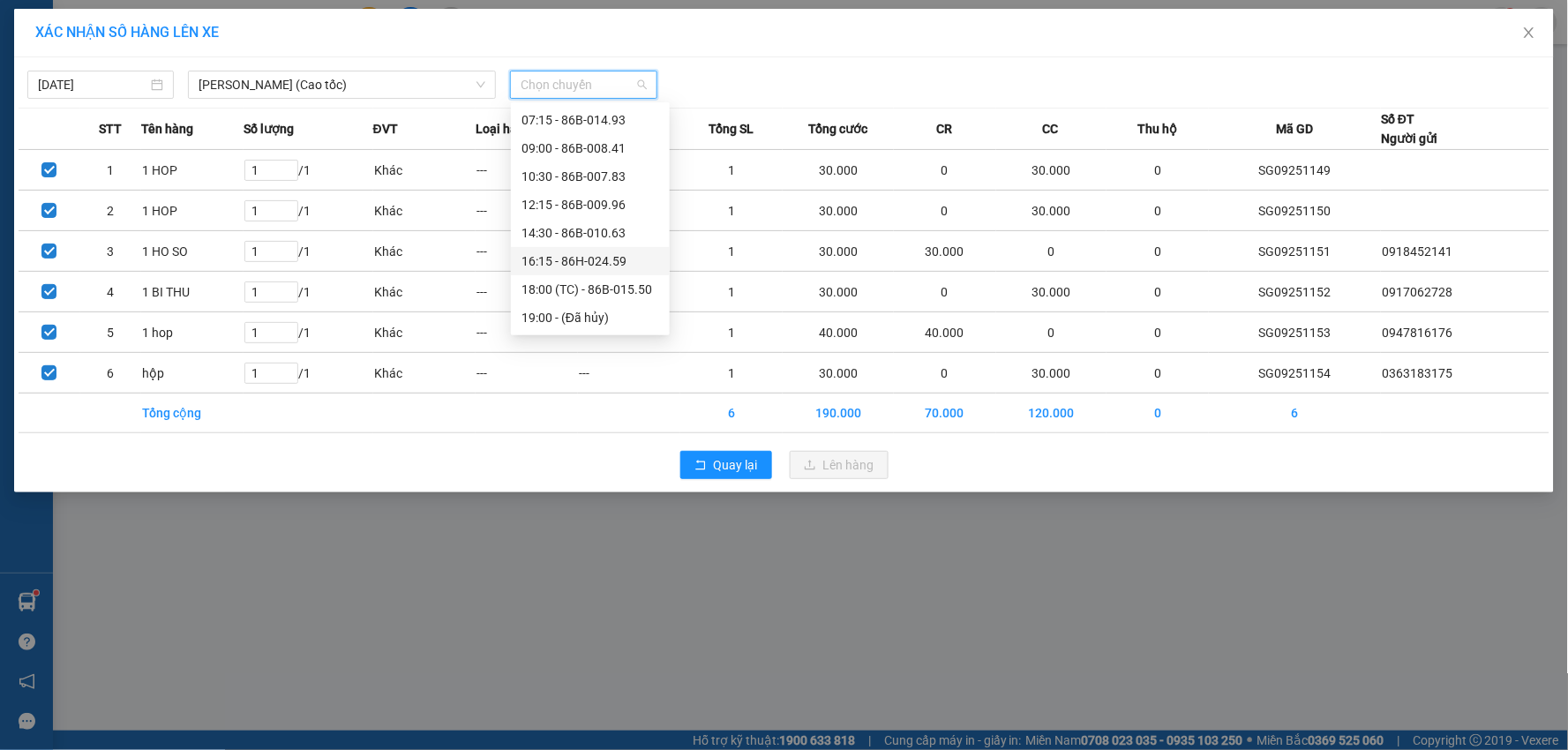
scroll to position [85, 0]
click at [593, 309] on div "20:00 - 86B-014.93" at bounding box center [590, 318] width 137 height 19
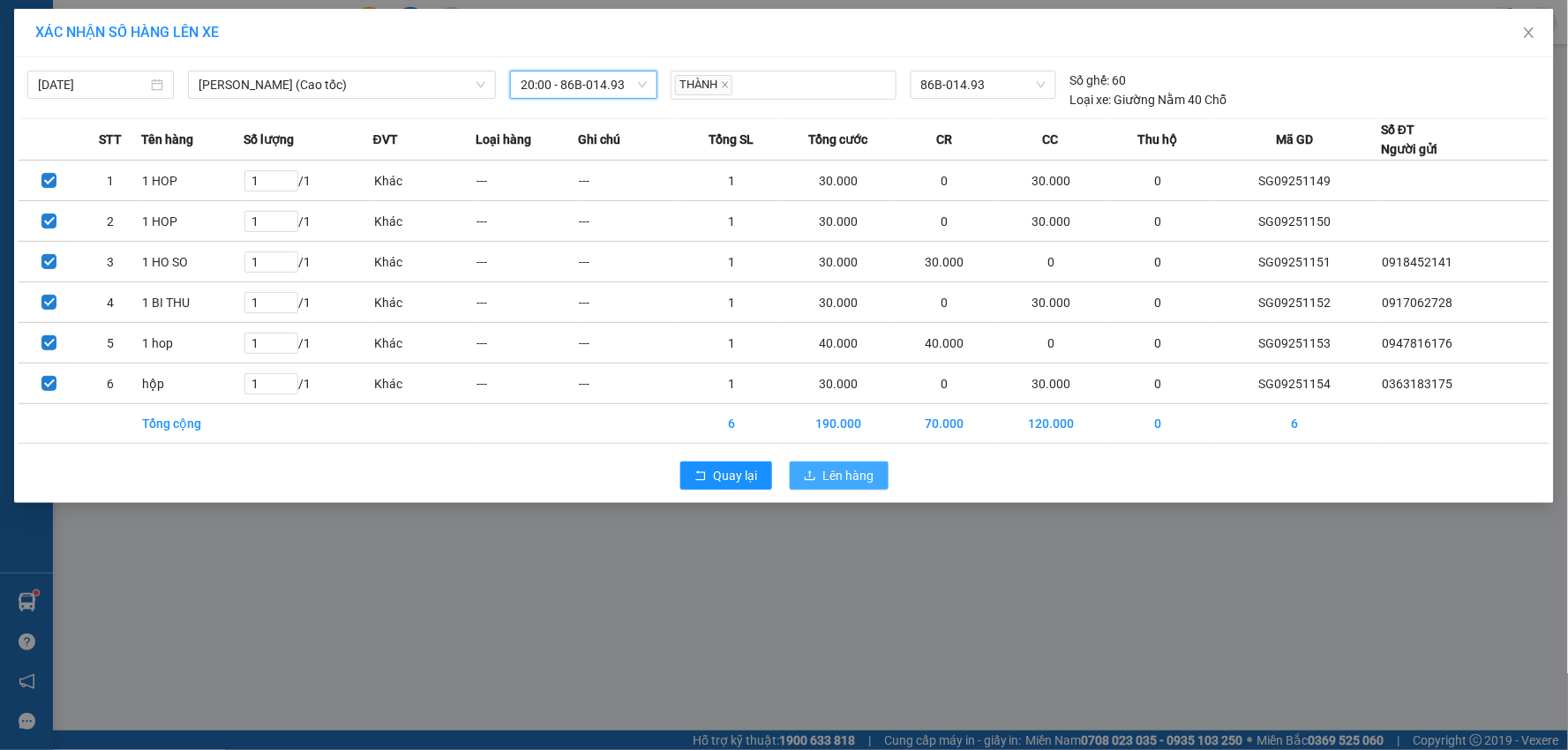
click at [843, 481] on span "Lên hàng" at bounding box center [848, 475] width 52 height 19
